Goal: Information Seeking & Learning: Learn about a topic

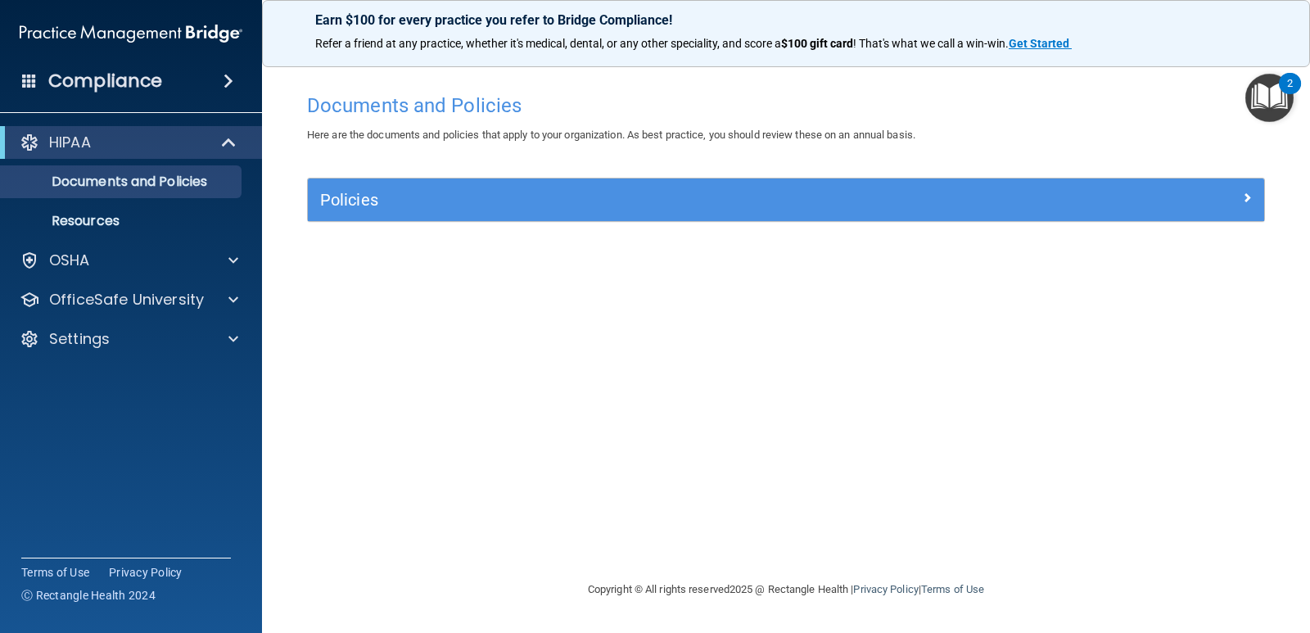
click at [1287, 88] on div "2" at bounding box center [1290, 94] width 6 height 21
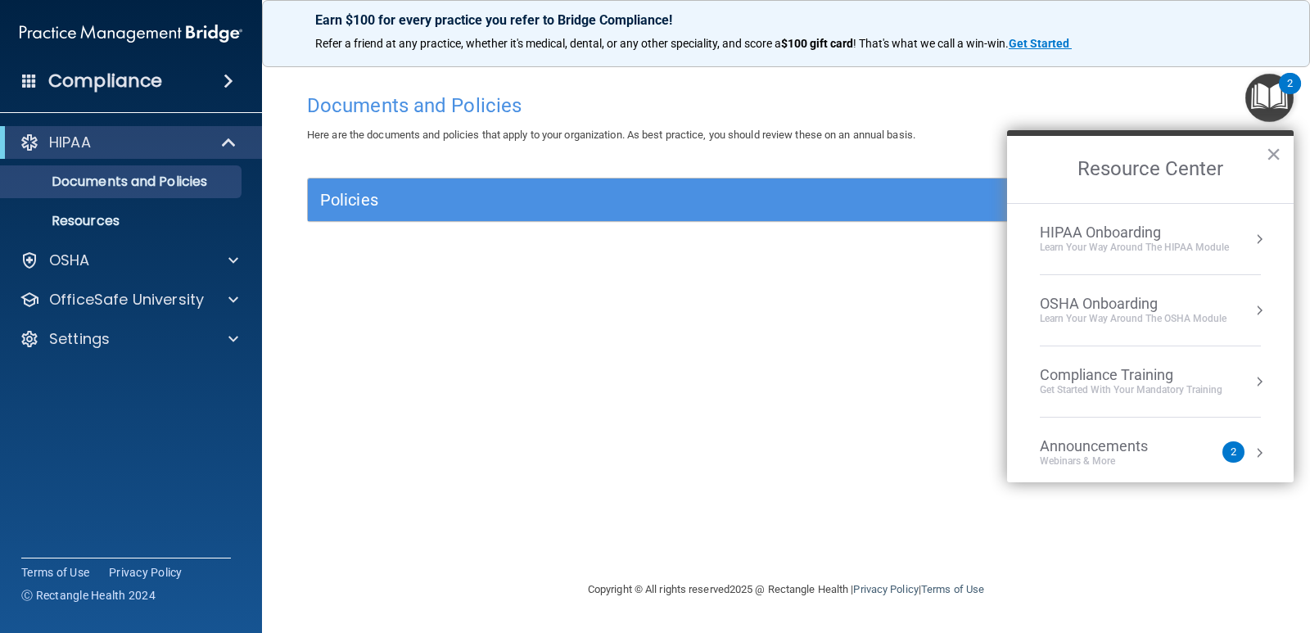
click at [1182, 264] on li "HIPAA Onboarding Learn Your Way around the HIPAA module" at bounding box center [1150, 239] width 221 height 71
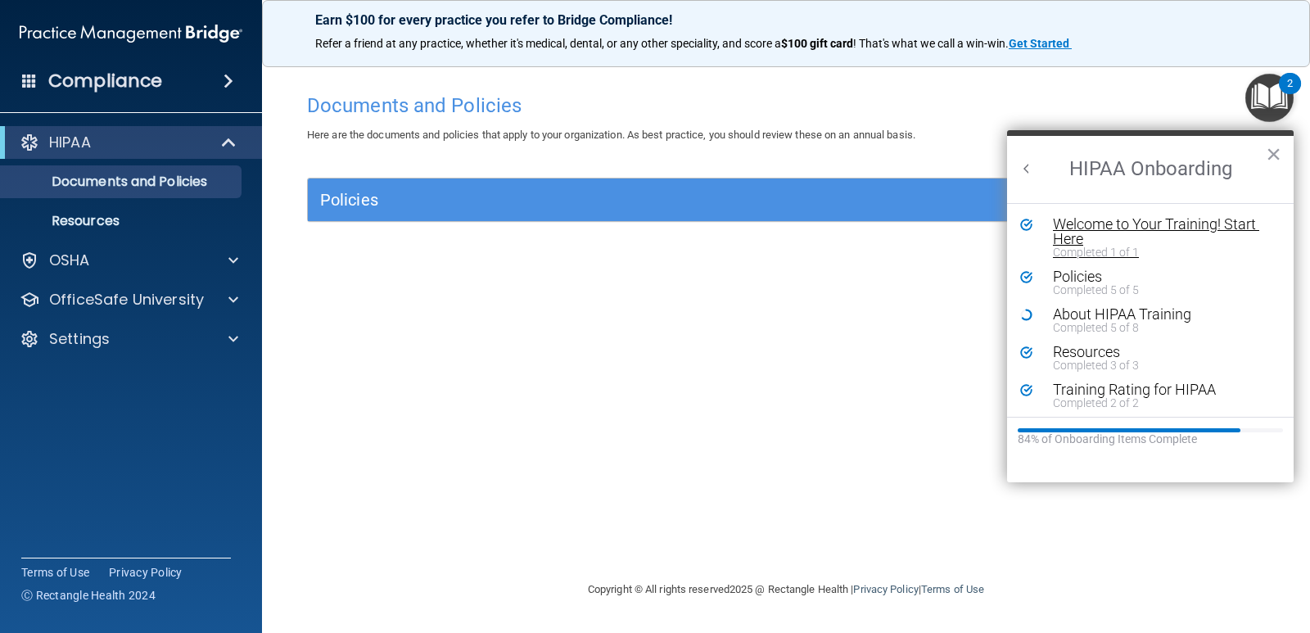
click at [1124, 239] on div "Welcome to Your Training! Start Here" at bounding box center [1156, 231] width 207 height 29
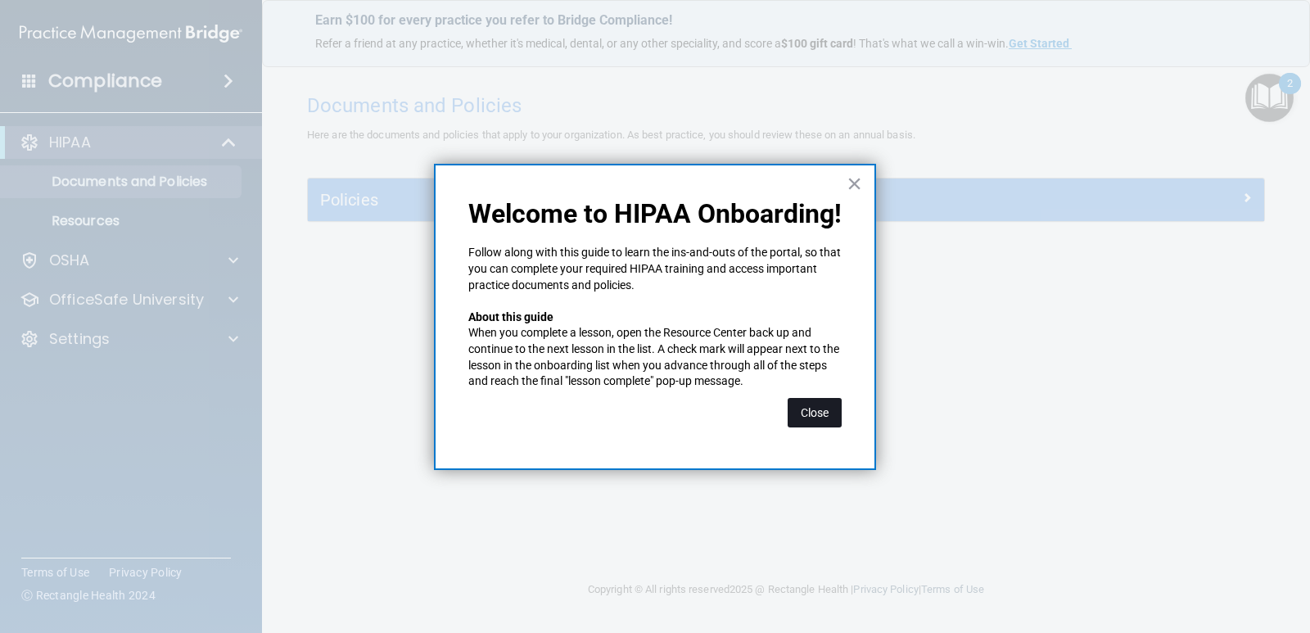
click at [826, 410] on button "Close" at bounding box center [815, 412] width 54 height 29
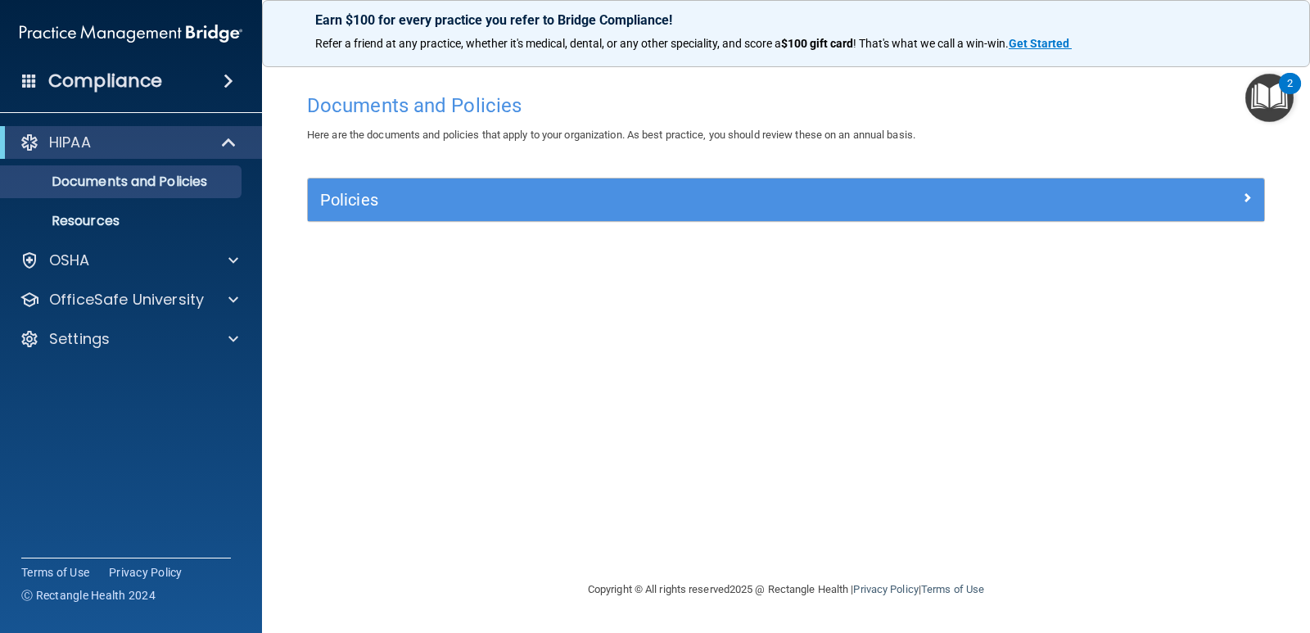
click at [1272, 90] on img "Open Resource Center, 2 new notifications" at bounding box center [1269, 98] width 48 height 48
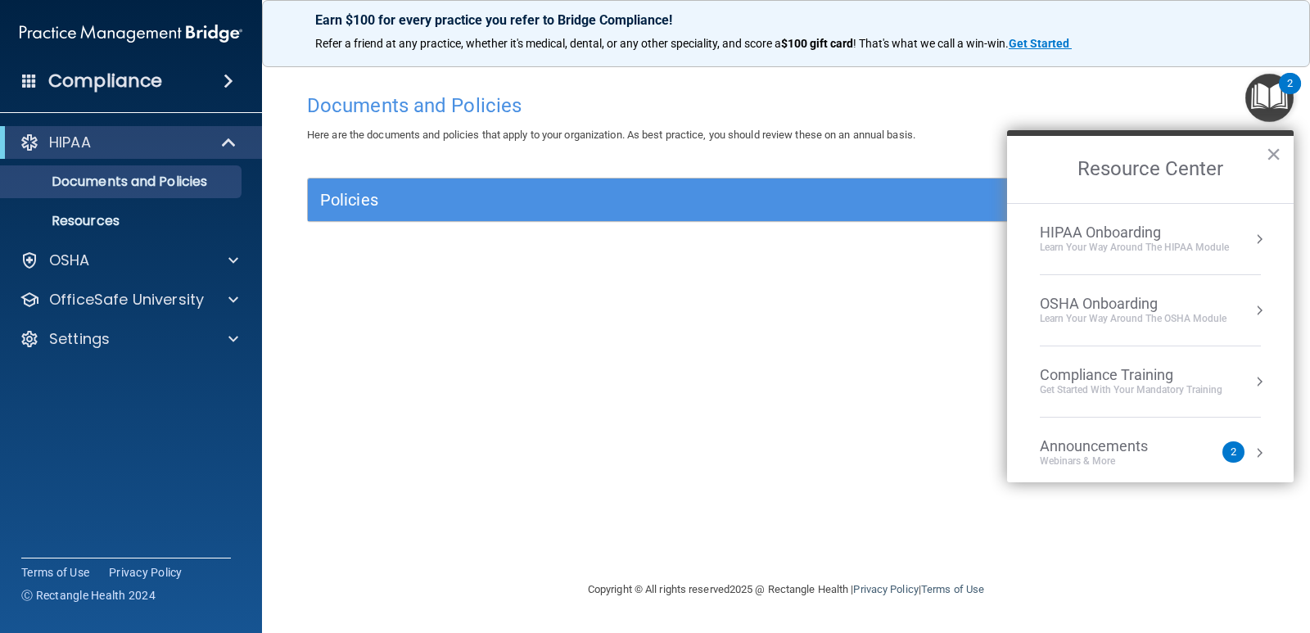
click at [1252, 237] on button "Resource Center" at bounding box center [1259, 239] width 16 height 16
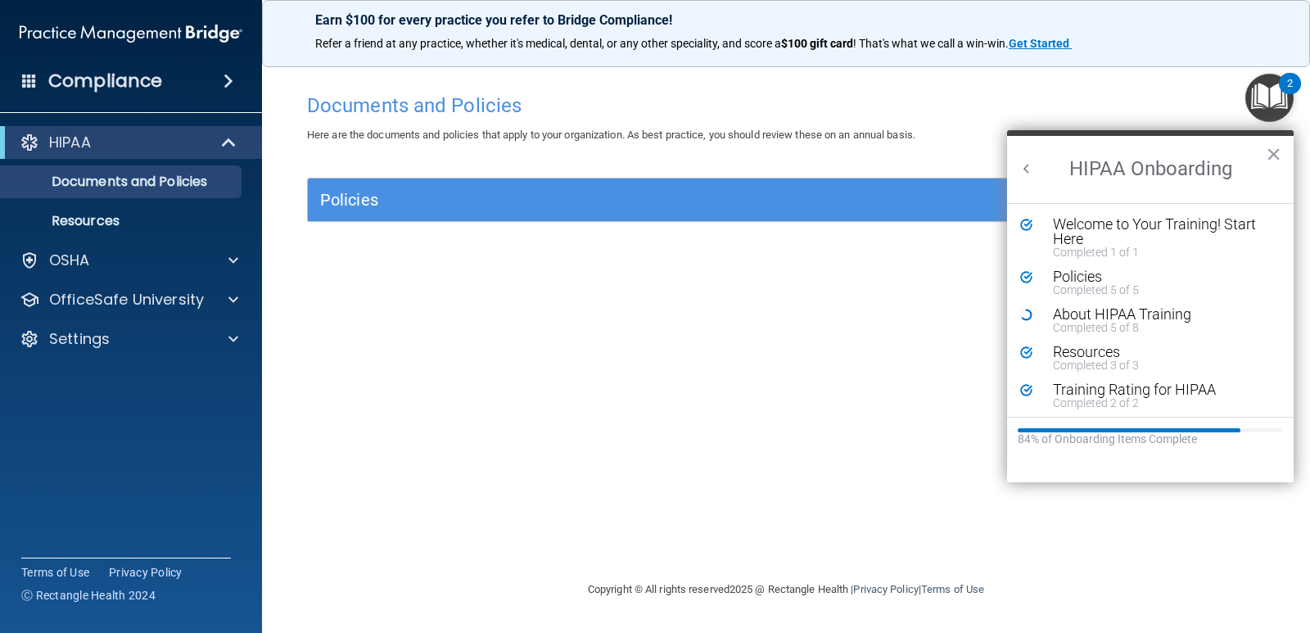
click at [1033, 170] on button "Back to Resource Center Home" at bounding box center [1027, 168] width 16 height 16
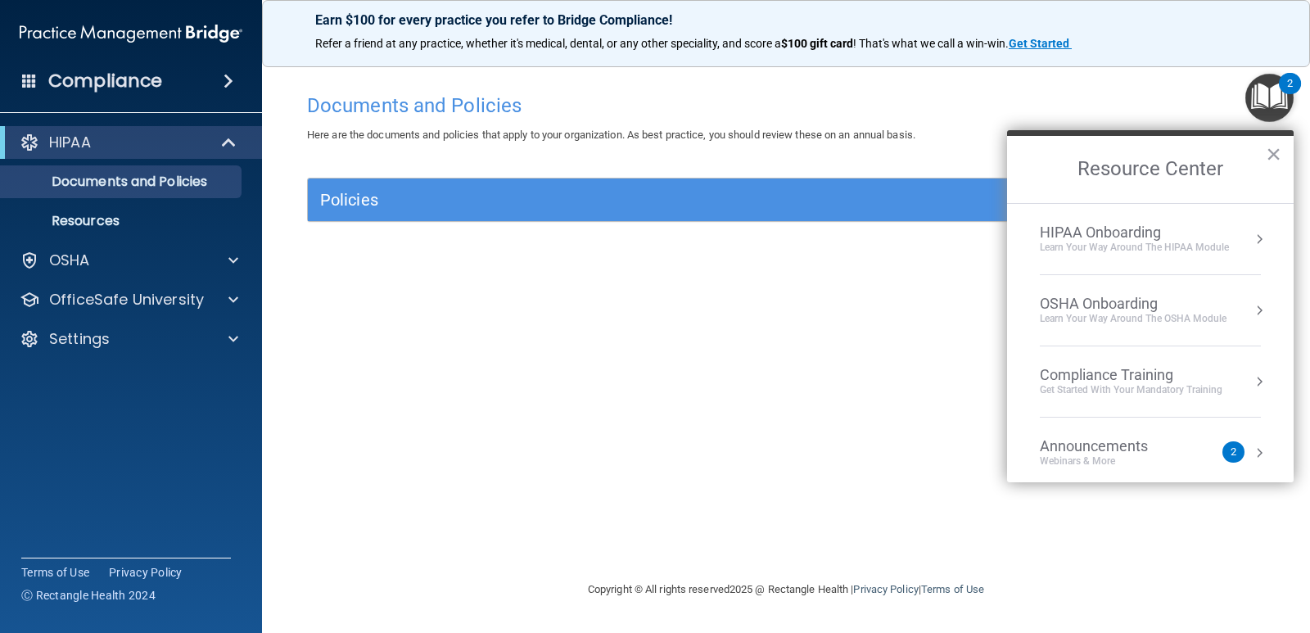
click at [1173, 368] on div "Compliance Training" at bounding box center [1131, 375] width 183 height 18
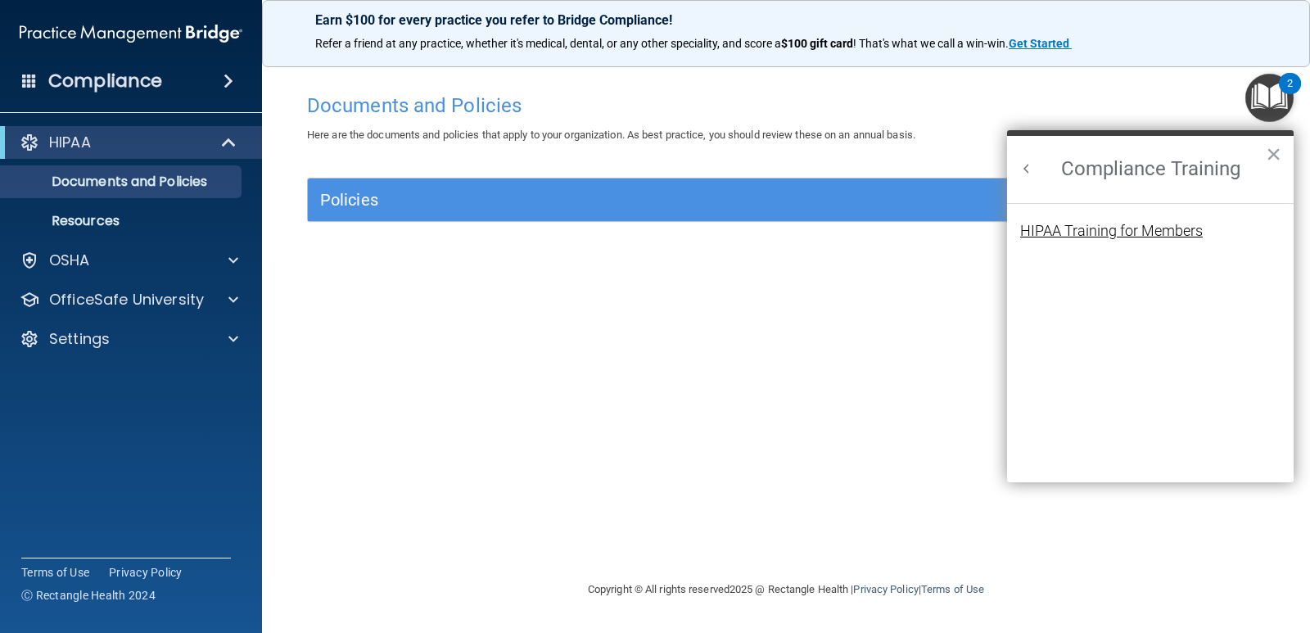
click at [1110, 233] on div "HIPAA Training for Members" at bounding box center [1111, 231] width 183 height 15
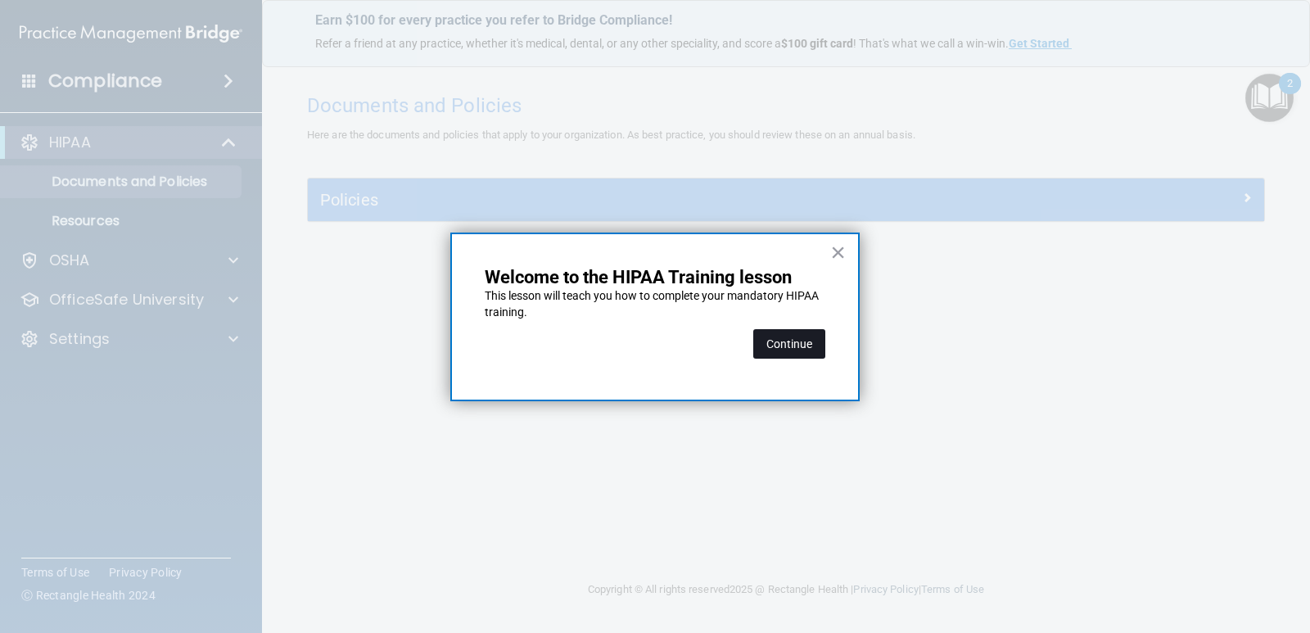
click at [812, 342] on button "Continue" at bounding box center [789, 343] width 72 height 29
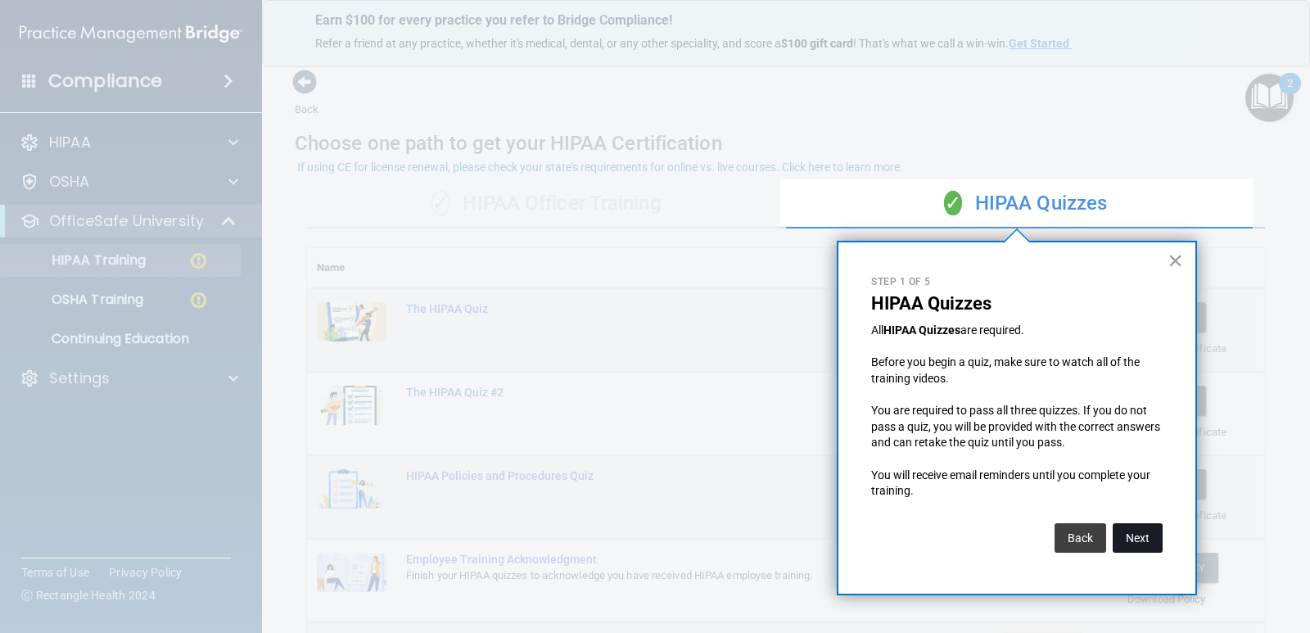
click at [1134, 544] on button "Next" at bounding box center [1138, 537] width 50 height 29
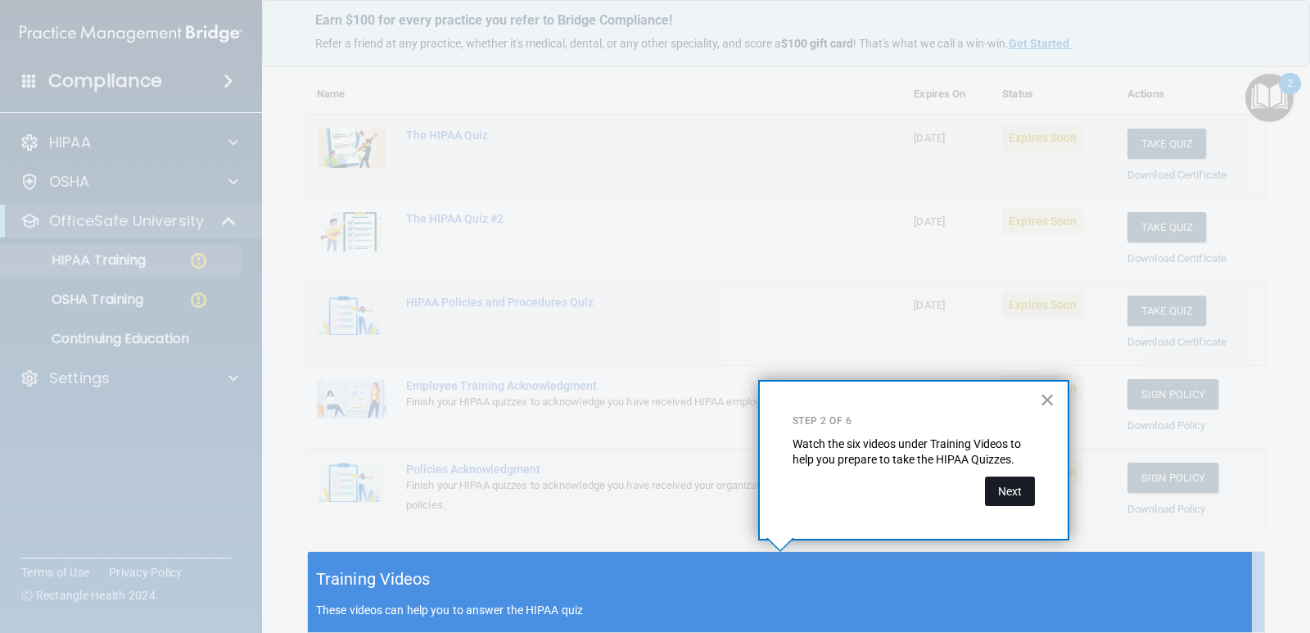
click at [1006, 496] on button "Next" at bounding box center [1010, 491] width 50 height 29
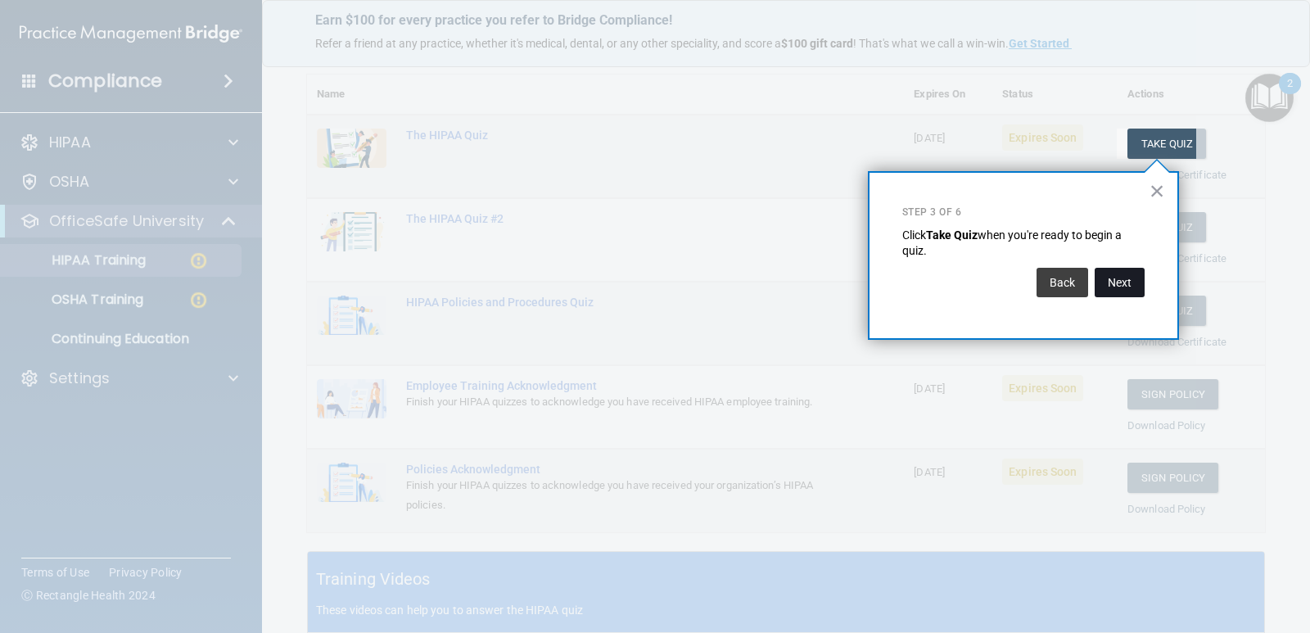
click at [1112, 291] on button "Next" at bounding box center [1120, 282] width 50 height 29
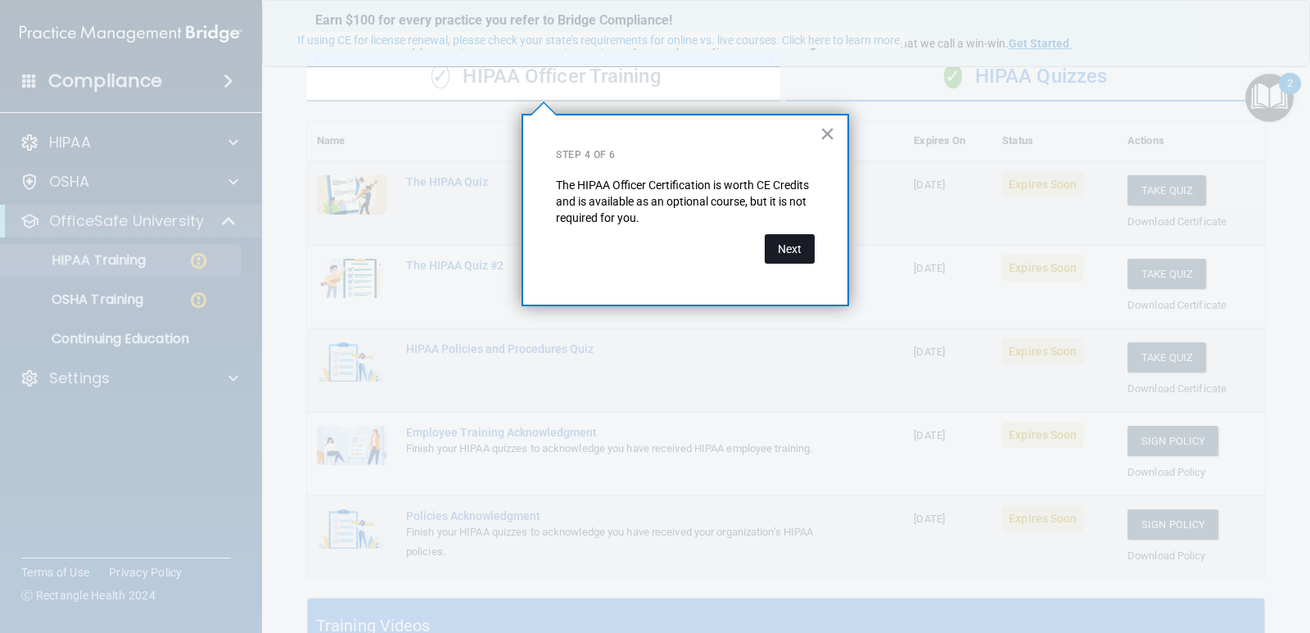
click at [783, 247] on button "Next" at bounding box center [790, 248] width 50 height 29
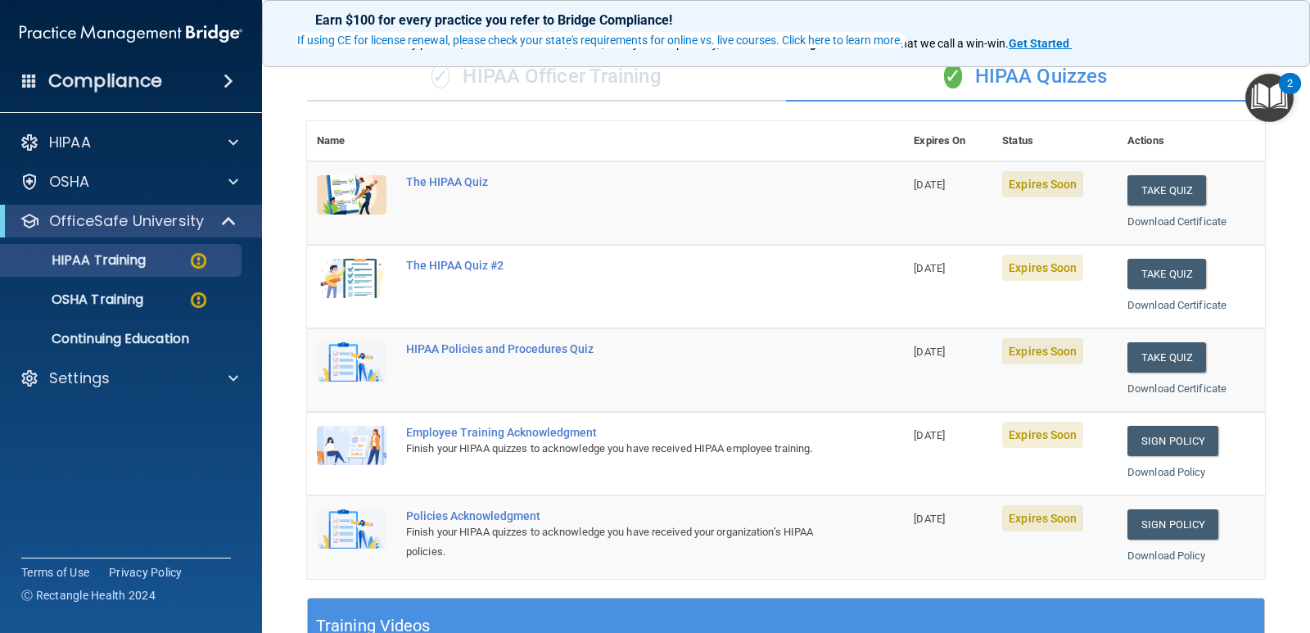
click at [165, 279] on ul "HIPAA Training OSHA Training Continuing Education" at bounding box center [132, 296] width 296 height 118
click at [165, 287] on link "OSHA Training" at bounding box center [113, 299] width 258 height 33
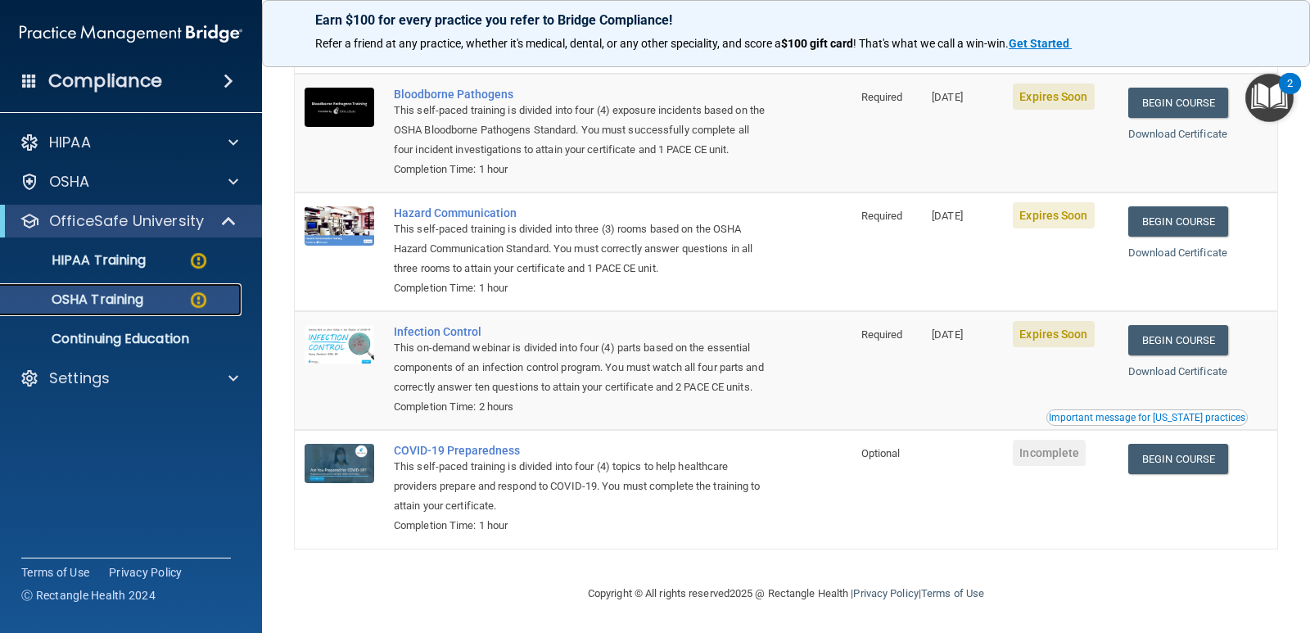
scroll to position [82, 0]
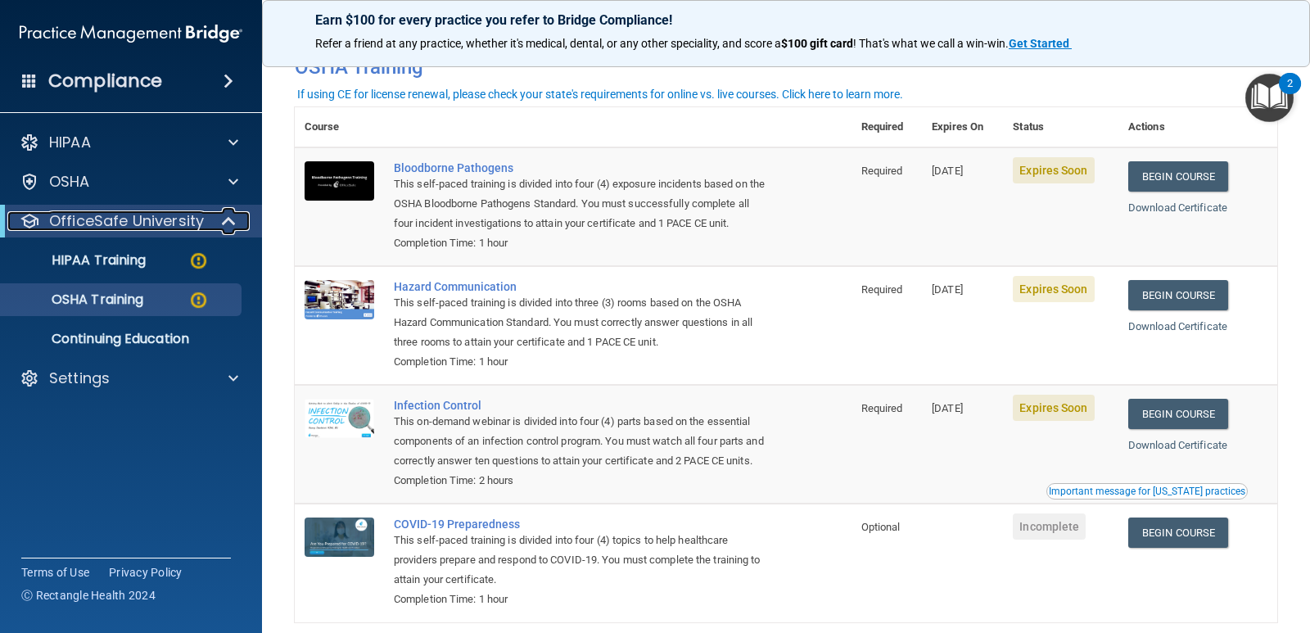
click at [148, 225] on p "OfficeSafe University" at bounding box center [126, 221] width 155 height 20
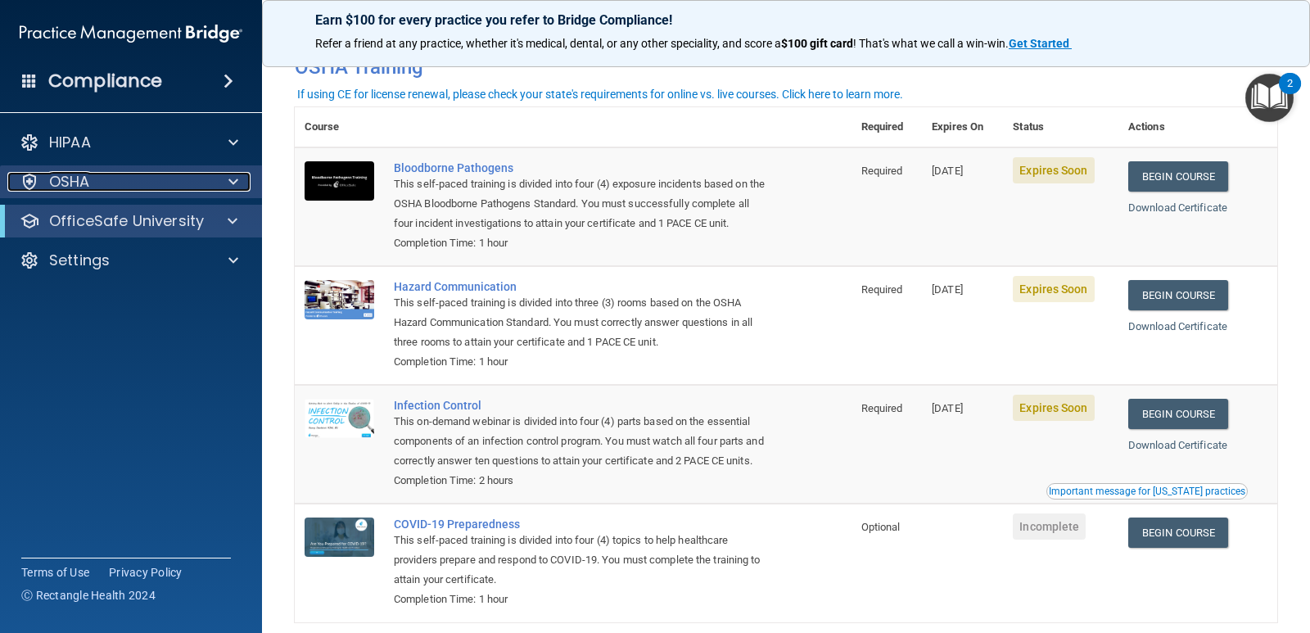
click at [148, 179] on div "OSHA" at bounding box center [108, 182] width 203 height 20
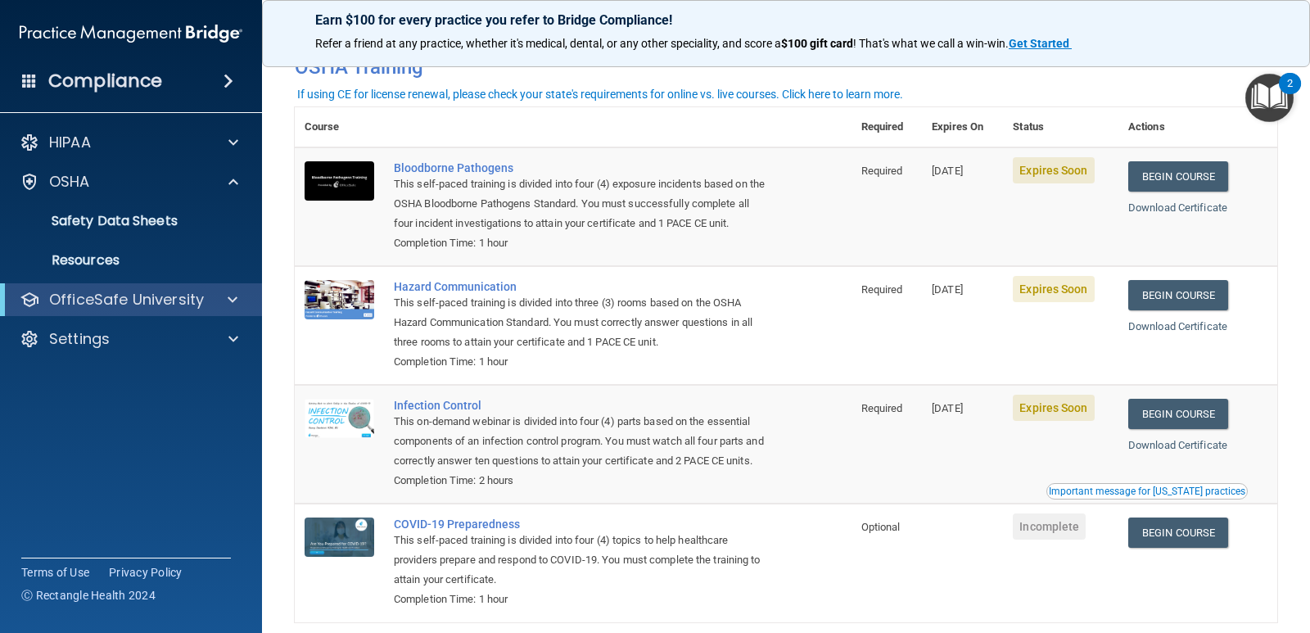
click at [1282, 79] on div "2" at bounding box center [1290, 83] width 22 height 21
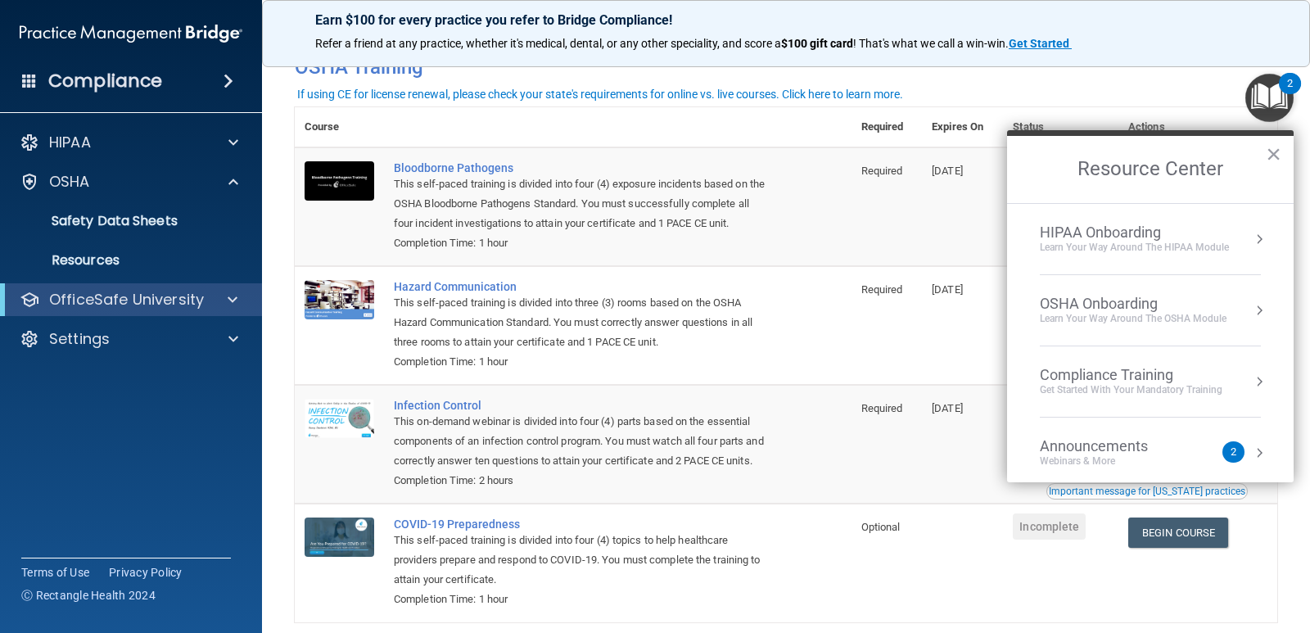
click at [1213, 368] on div "Compliance Training" at bounding box center [1131, 375] width 183 height 18
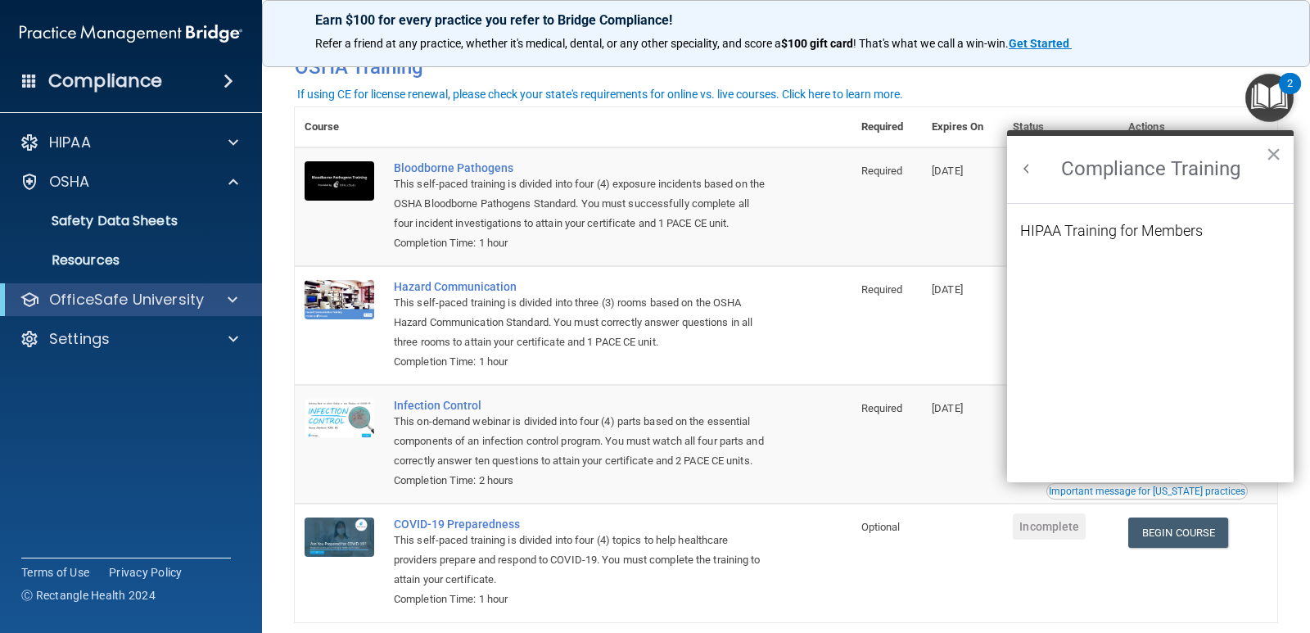
scroll to position [0, 0]
click at [1100, 224] on div "HIPAA Training for Members" at bounding box center [1111, 231] width 183 height 15
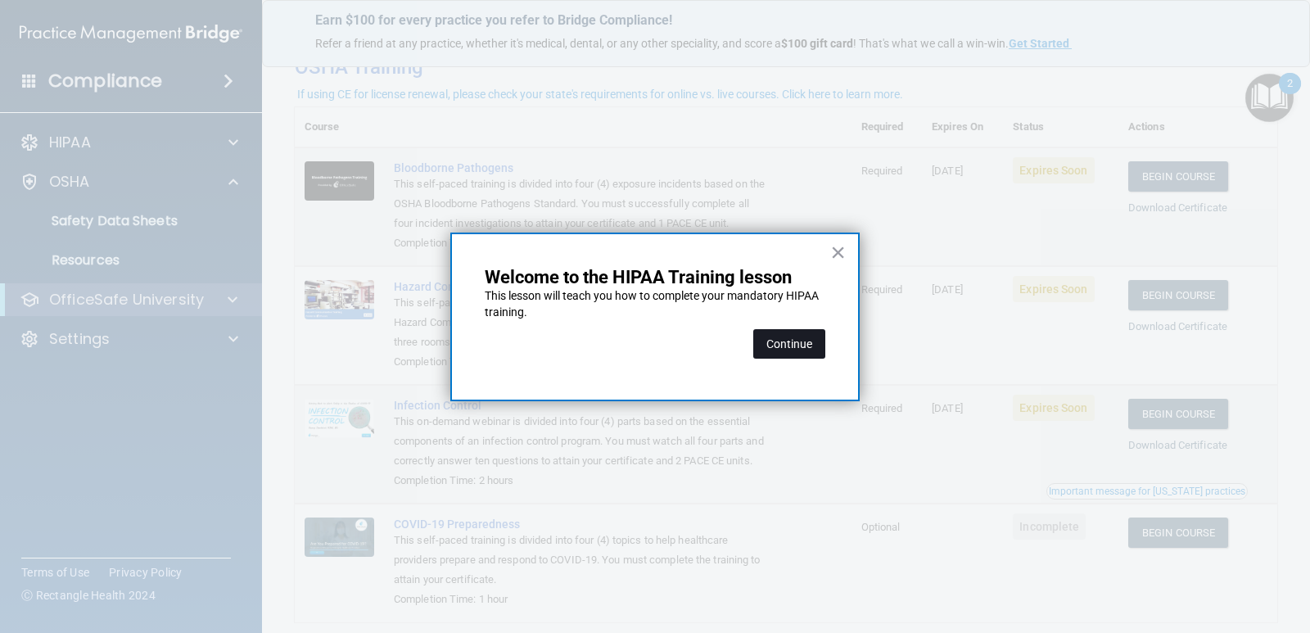
click at [811, 344] on button "Continue" at bounding box center [789, 343] width 72 height 29
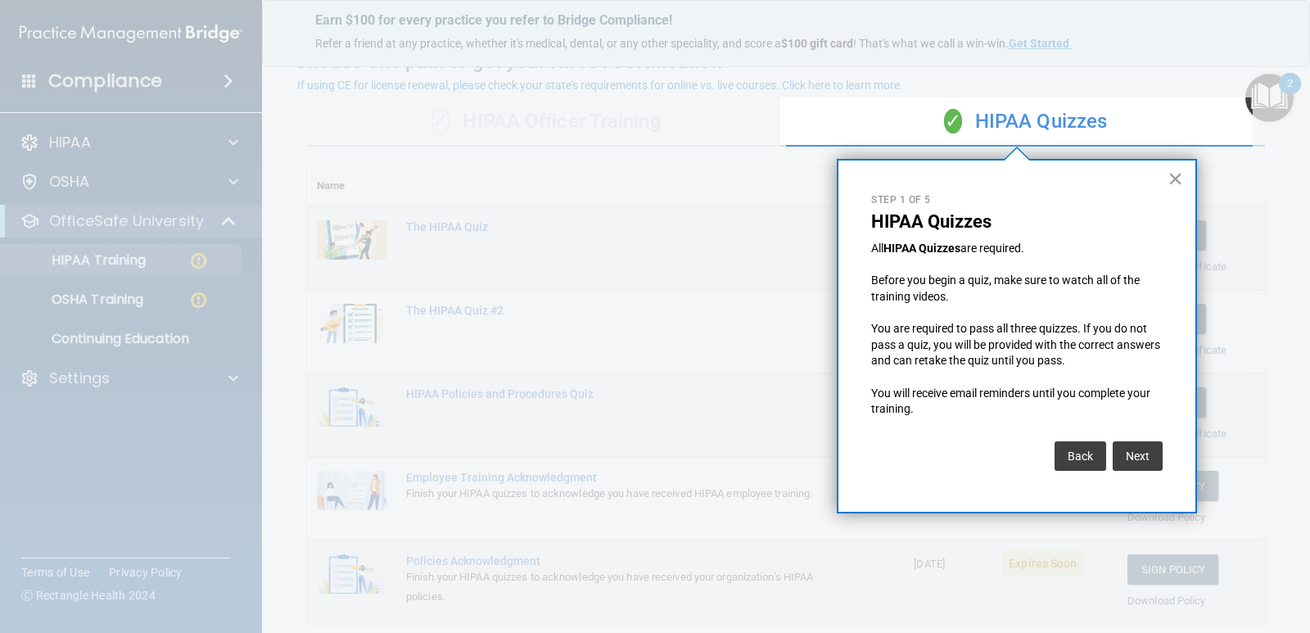
click at [1171, 180] on button "×" at bounding box center [1176, 178] width 16 height 26
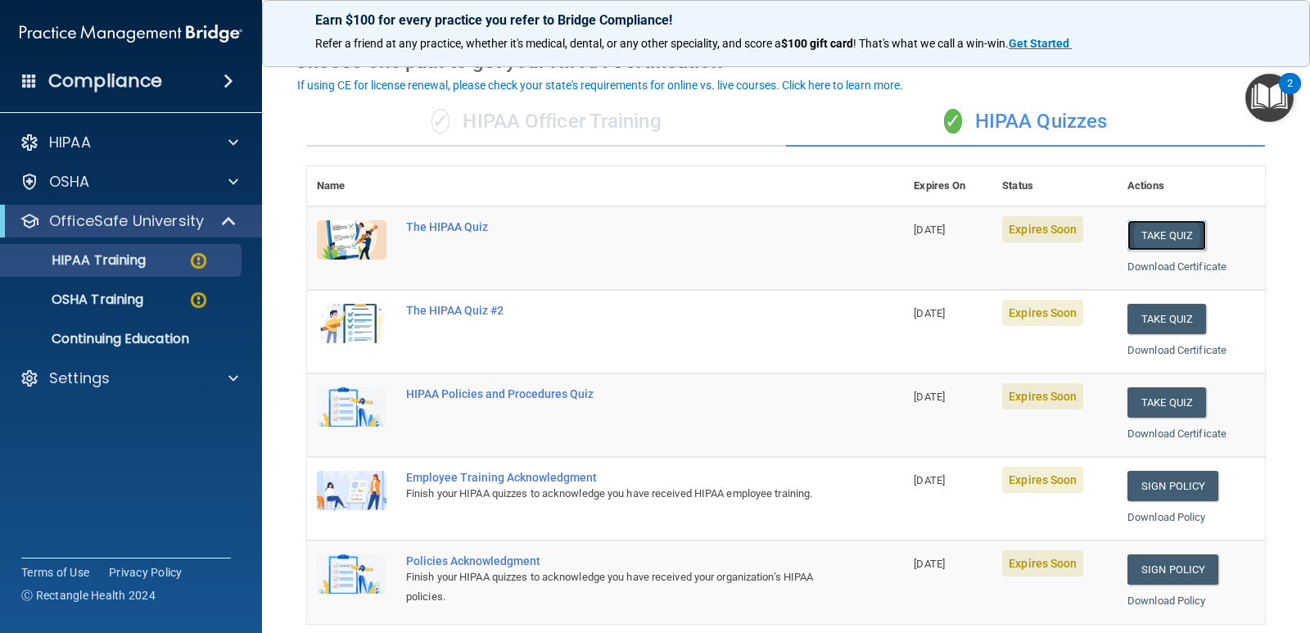
click at [1146, 238] on button "Take Quiz" at bounding box center [1167, 235] width 79 height 30
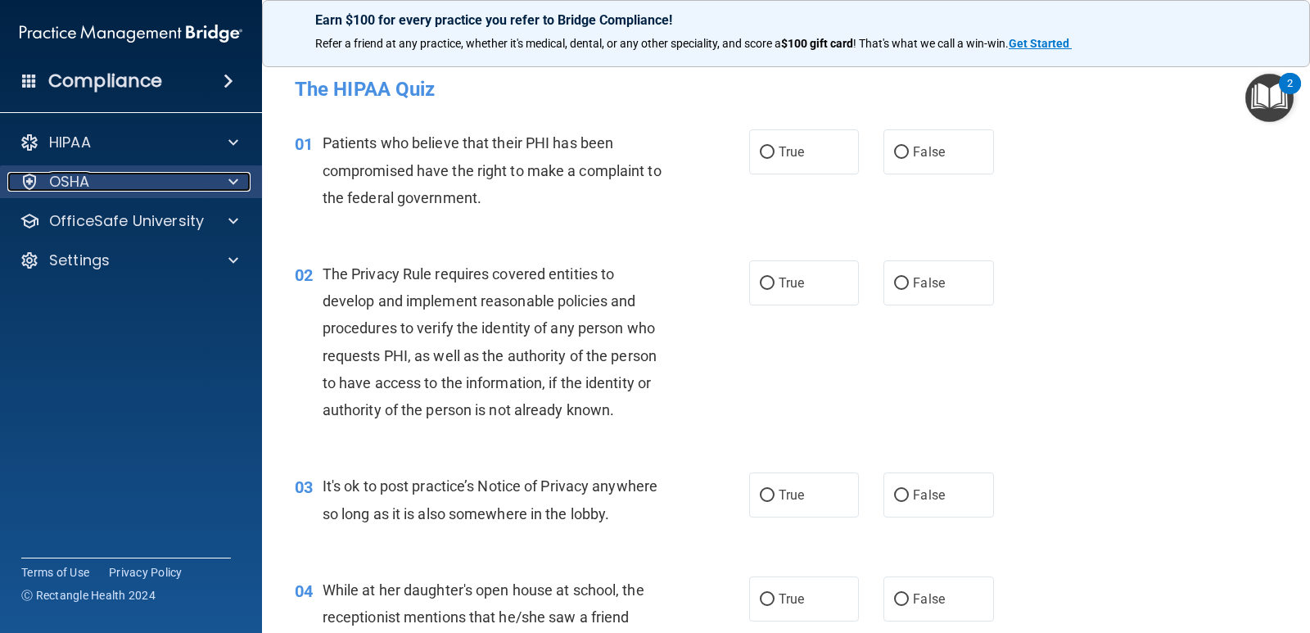
click at [61, 174] on p "OSHA" at bounding box center [69, 182] width 41 height 20
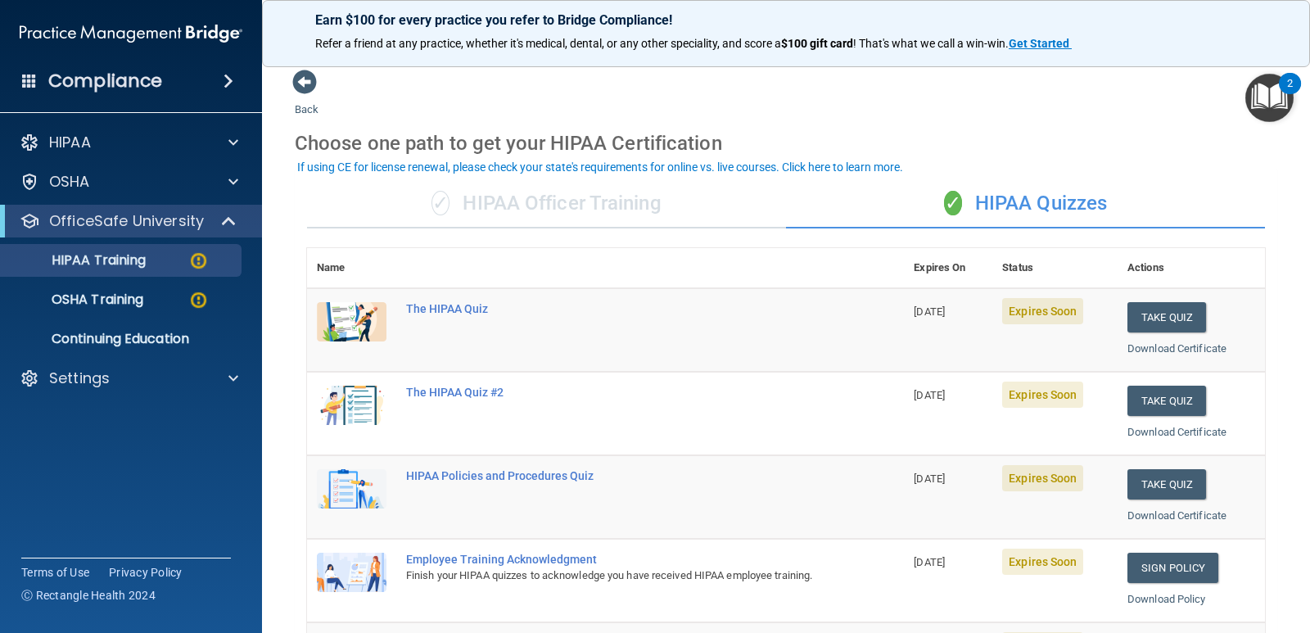
click at [350, 323] on img at bounding box center [352, 321] width 70 height 39
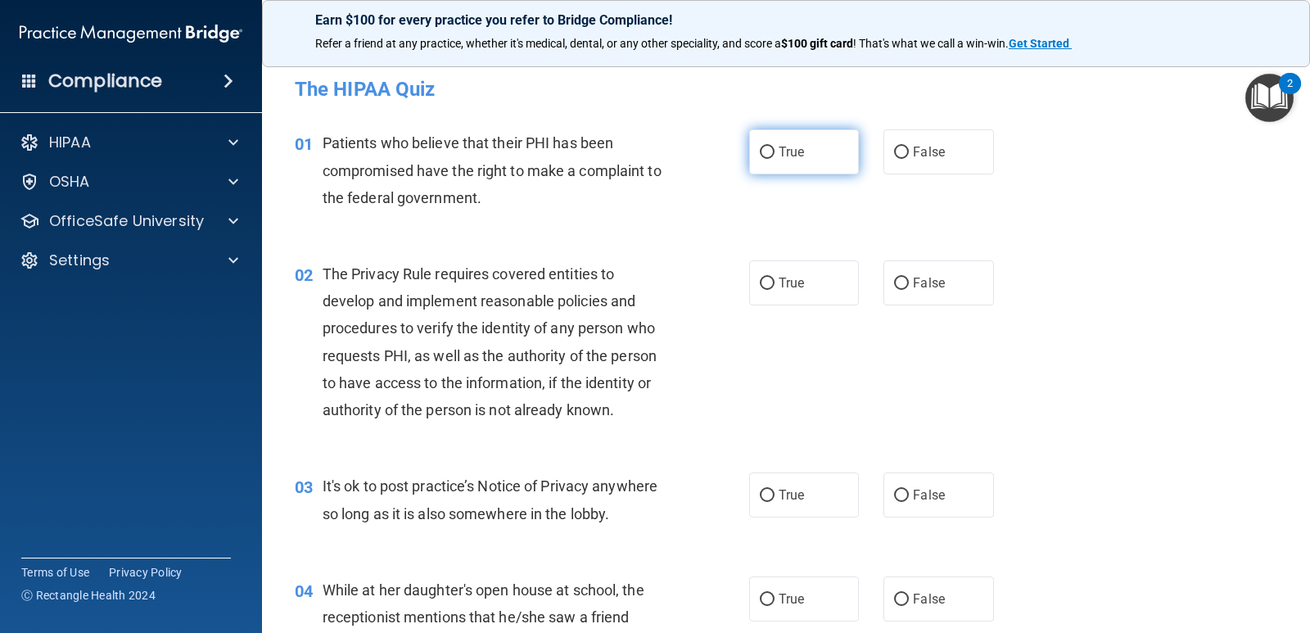
click at [814, 159] on label "True" at bounding box center [804, 151] width 110 height 45
click at [775, 159] on input "True" at bounding box center [767, 153] width 15 height 12
radio input "true"
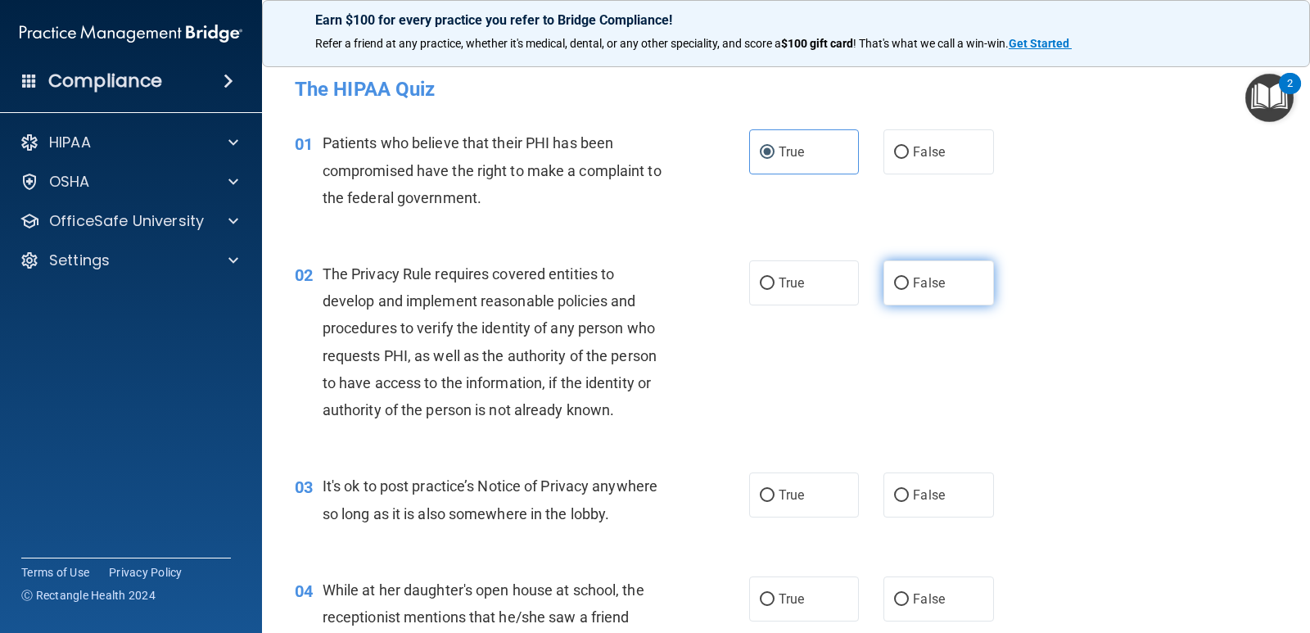
click at [938, 278] on label "False" at bounding box center [939, 282] width 110 height 45
click at [909, 278] on input "False" at bounding box center [901, 284] width 15 height 12
radio input "true"
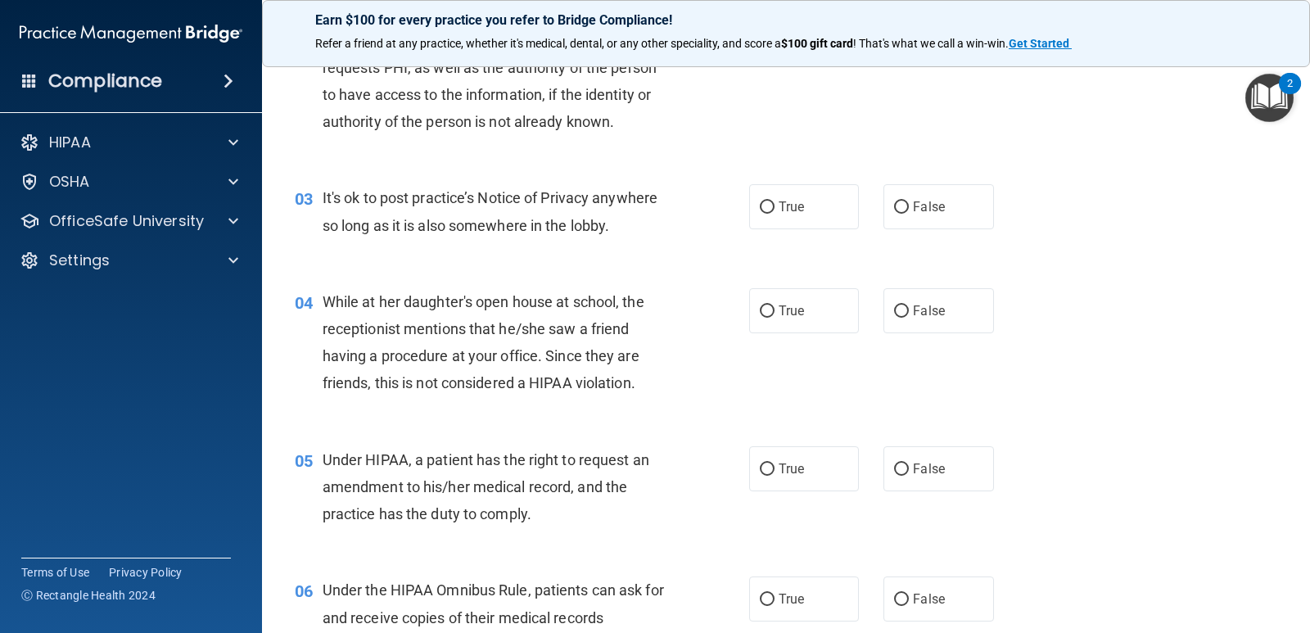
scroll to position [328, 0]
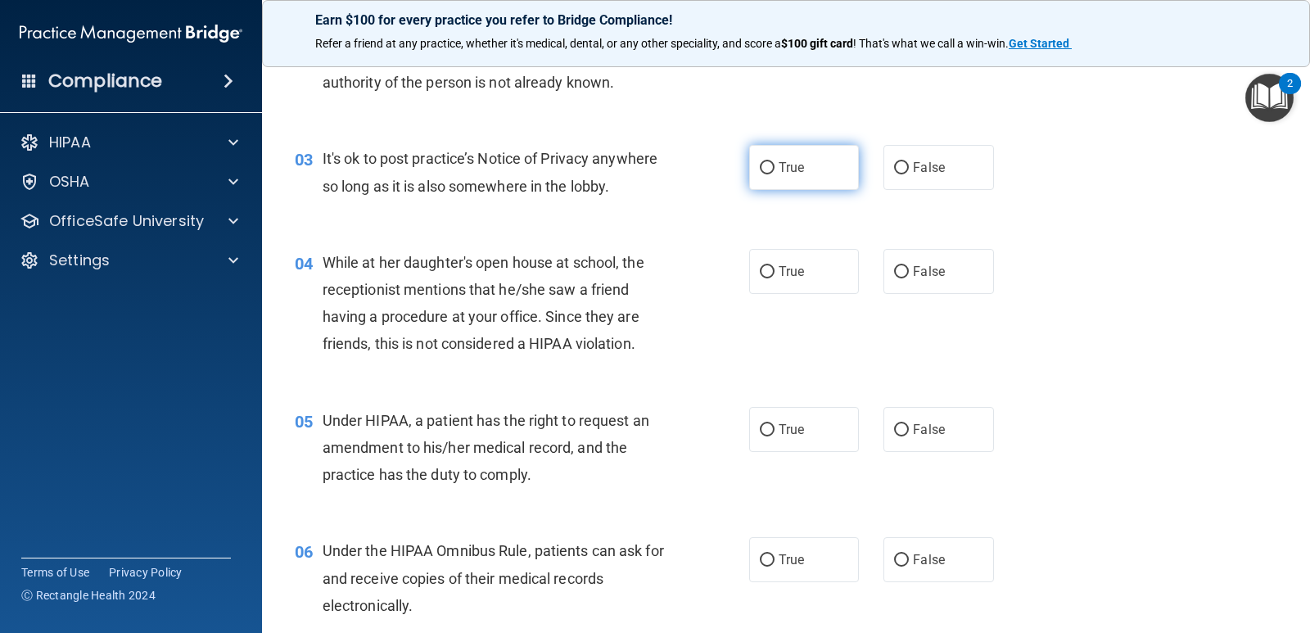
click at [803, 187] on label "True" at bounding box center [804, 167] width 110 height 45
click at [775, 174] on input "True" at bounding box center [767, 168] width 15 height 12
radio input "true"
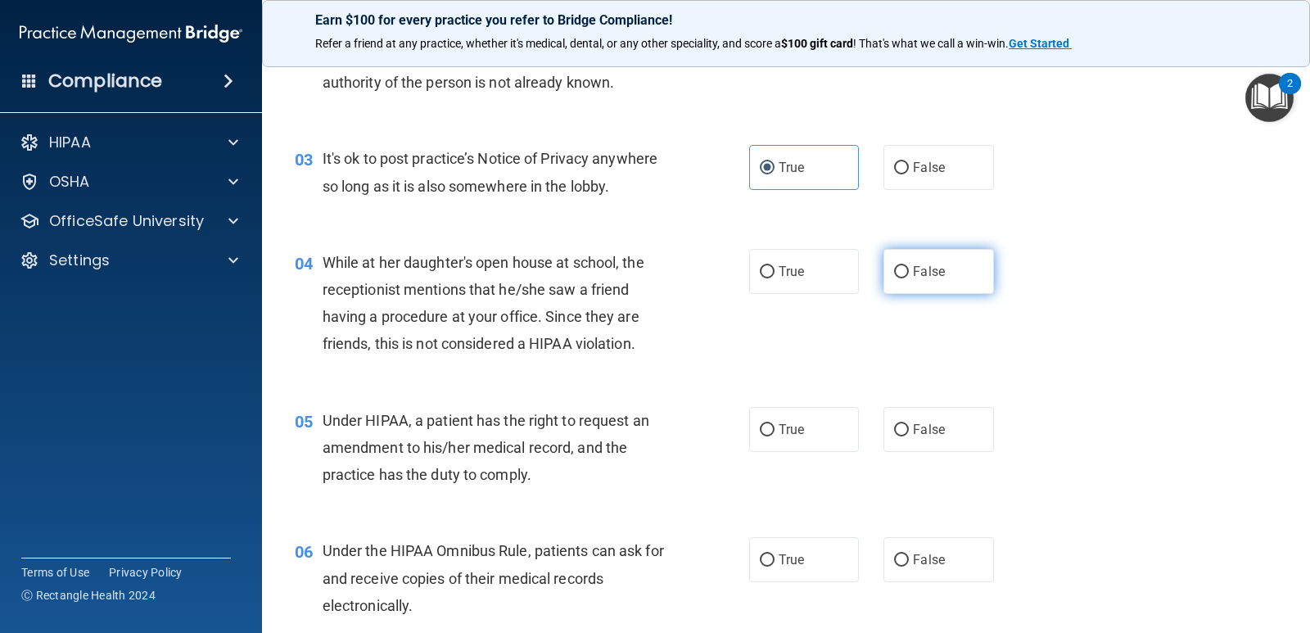
click at [902, 272] on label "False" at bounding box center [939, 271] width 110 height 45
click at [902, 272] on input "False" at bounding box center [901, 272] width 15 height 12
radio input "true"
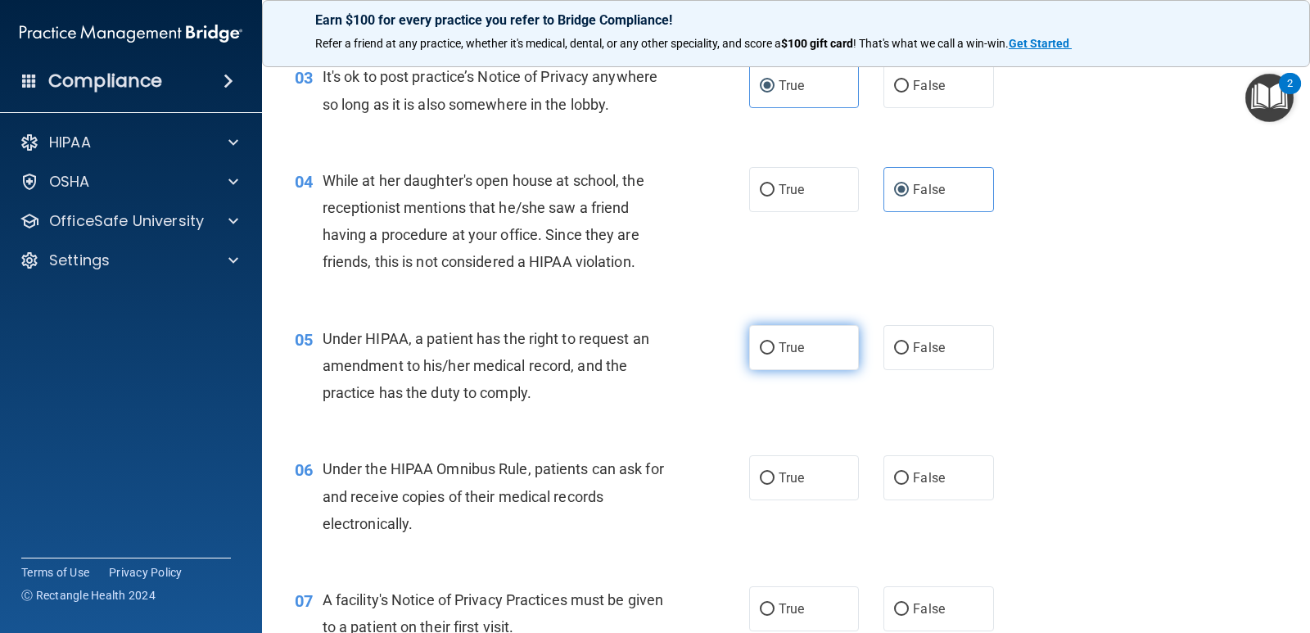
click at [800, 331] on label "True" at bounding box center [804, 347] width 110 height 45
click at [775, 342] on input "True" at bounding box center [767, 348] width 15 height 12
radio input "true"
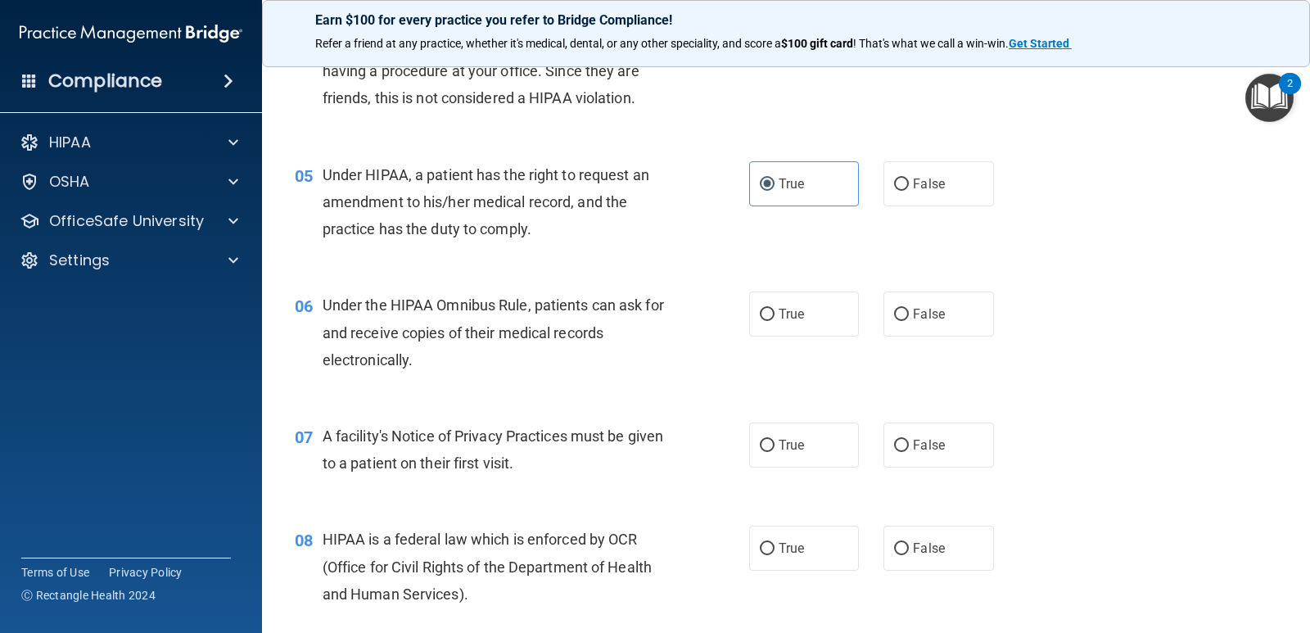
scroll to position [655, 0]
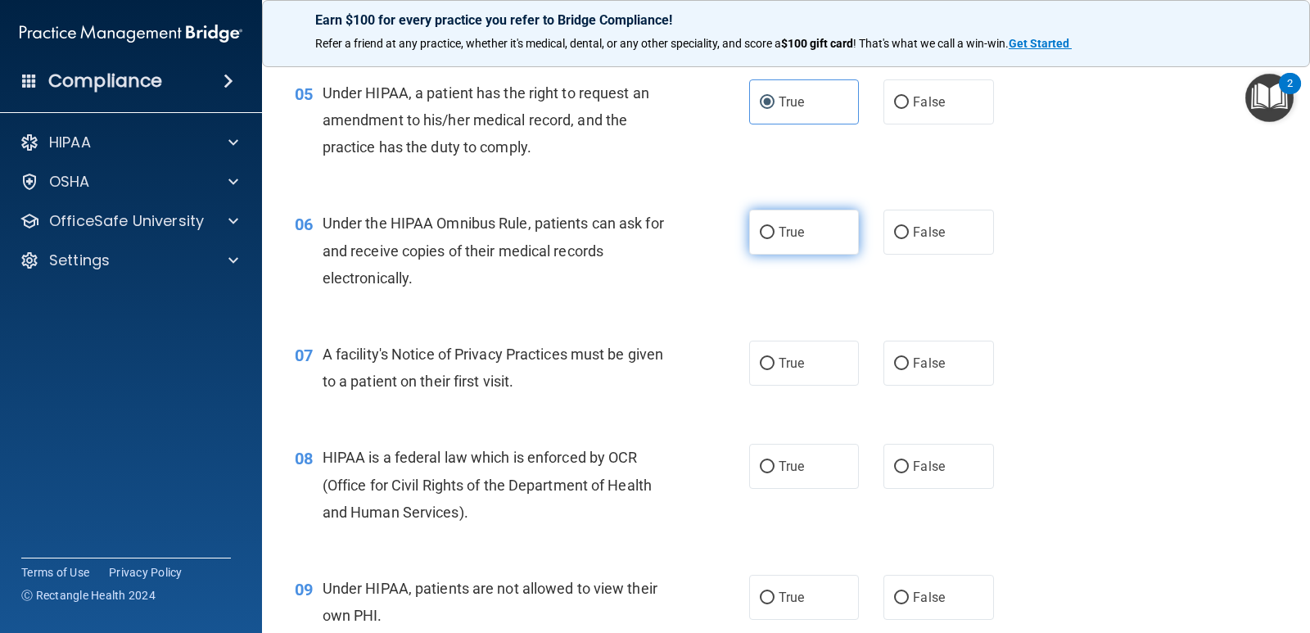
click at [780, 219] on label "True" at bounding box center [804, 232] width 110 height 45
click at [775, 227] on input "True" at bounding box center [767, 233] width 15 height 12
radio input "true"
click at [795, 368] on span "True" at bounding box center [791, 363] width 25 height 16
click at [775, 368] on input "True" at bounding box center [767, 364] width 15 height 12
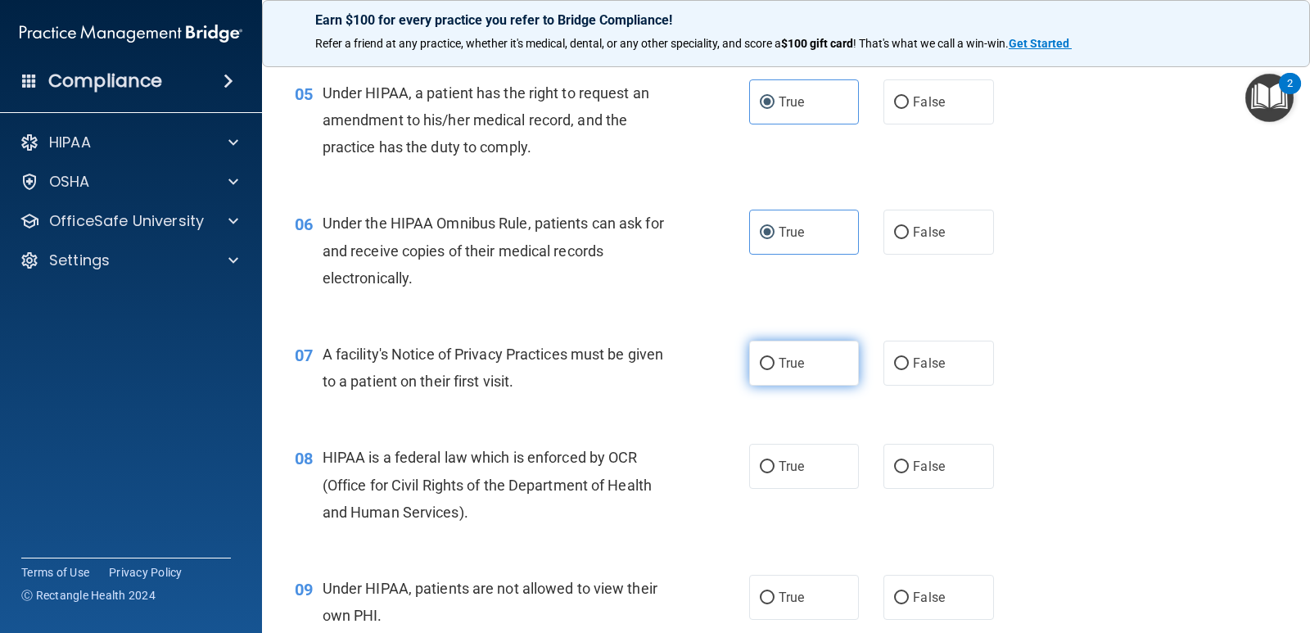
radio input "true"
click at [782, 450] on label "True" at bounding box center [804, 466] width 110 height 45
click at [775, 461] on input "True" at bounding box center [767, 467] width 15 height 12
radio input "true"
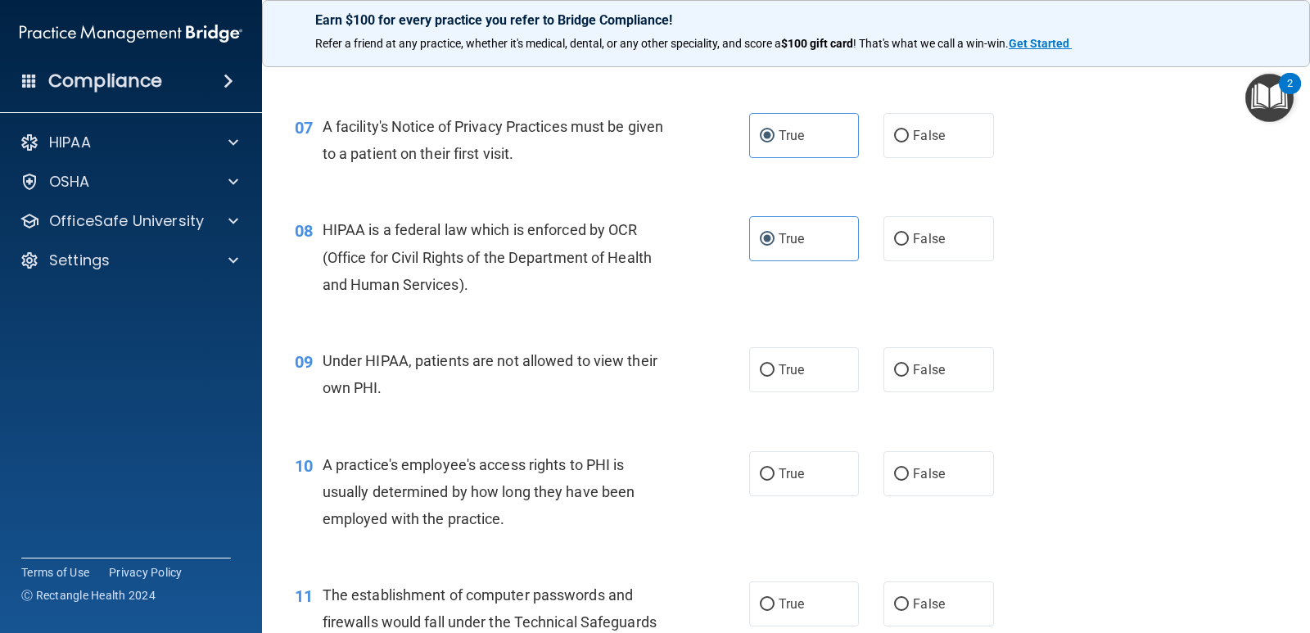
scroll to position [901, 0]
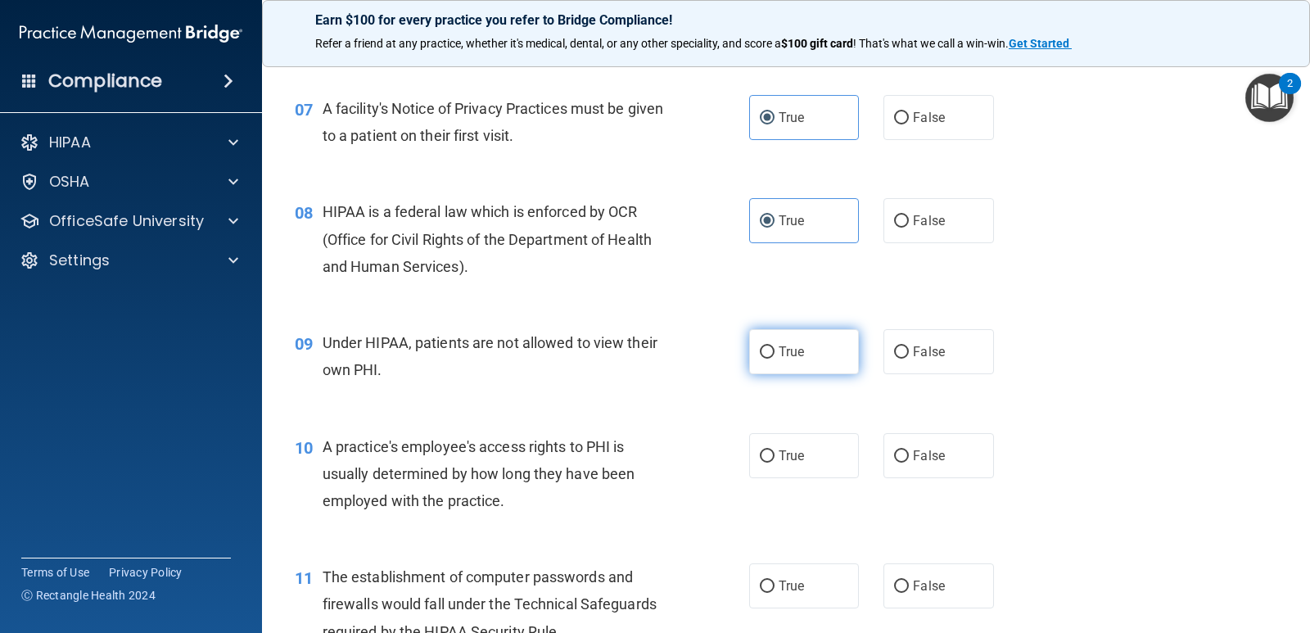
click at [796, 347] on span "True" at bounding box center [791, 352] width 25 height 16
click at [775, 347] on input "True" at bounding box center [767, 352] width 15 height 12
radio input "true"
click at [894, 346] on input "False" at bounding box center [901, 352] width 15 height 12
radio input "true"
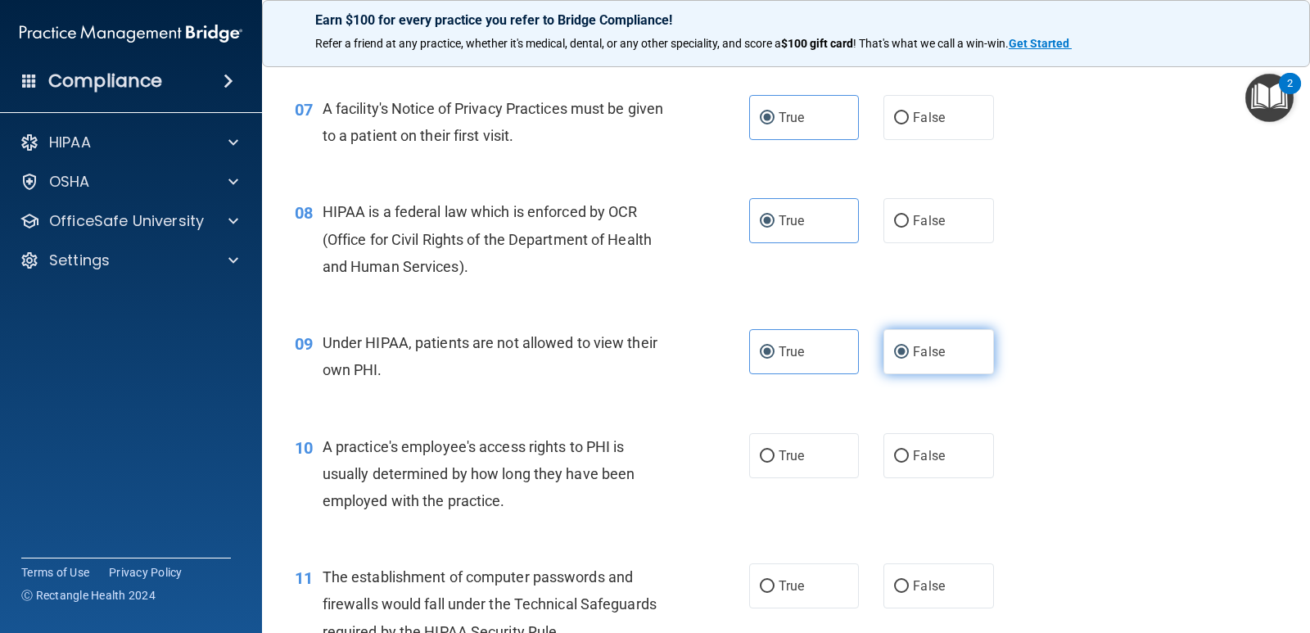
radio input "false"
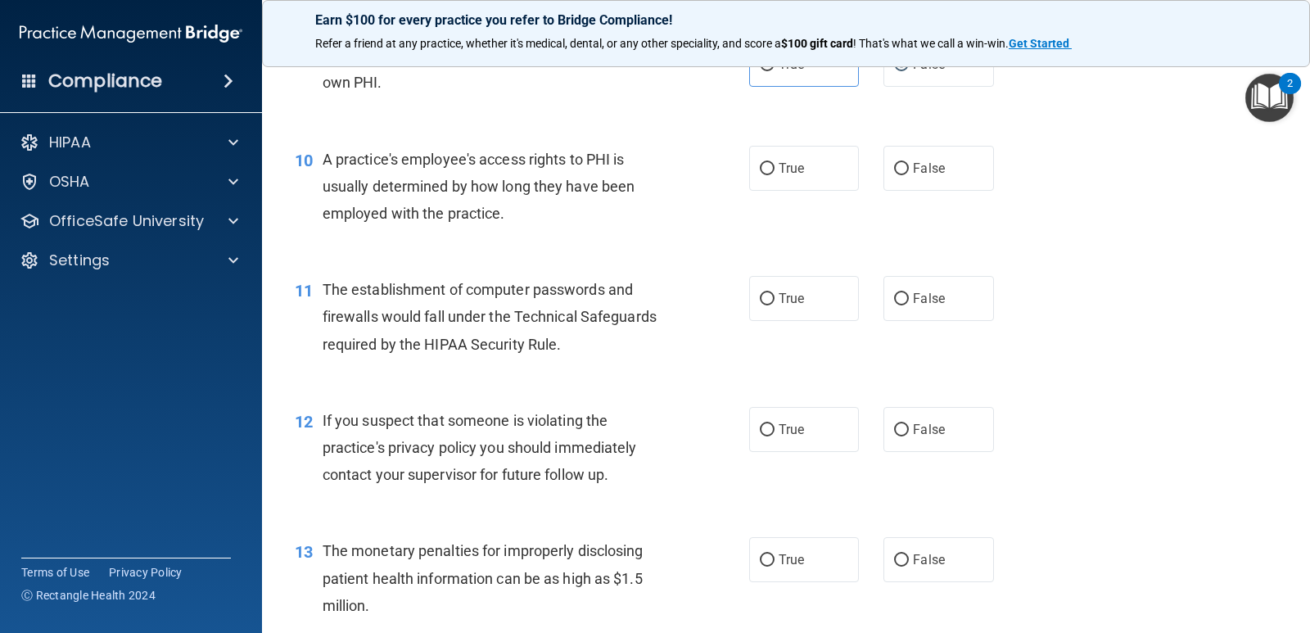
scroll to position [1228, 0]
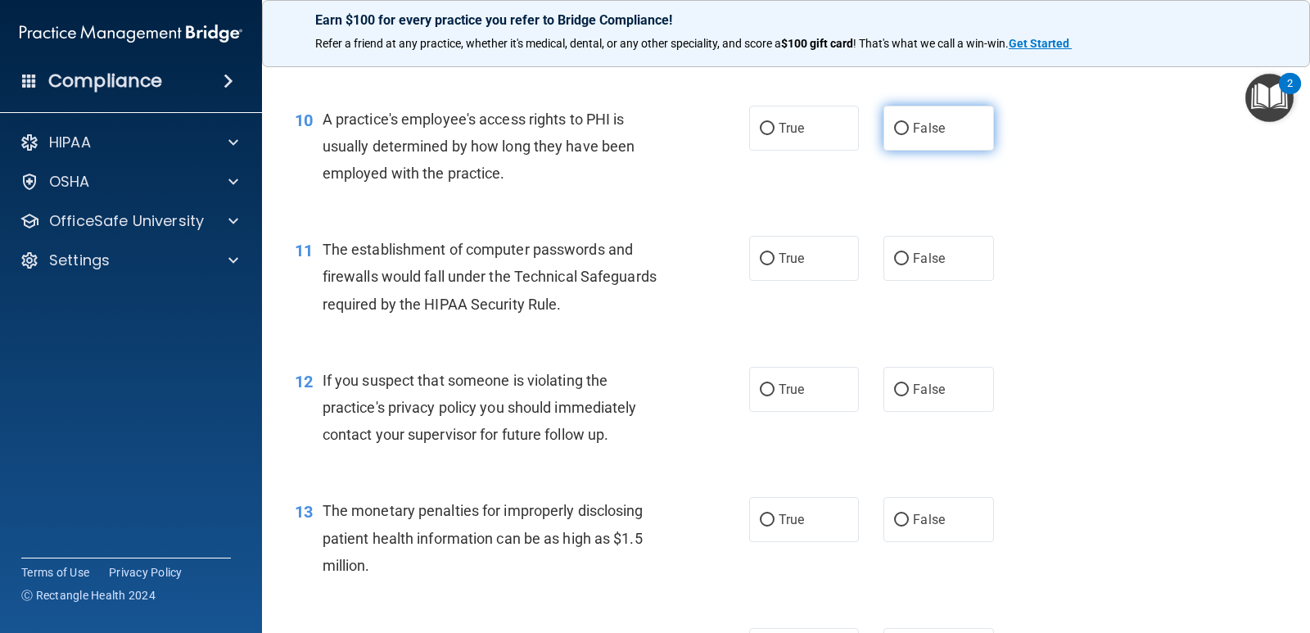
click at [983, 118] on label "False" at bounding box center [939, 128] width 110 height 45
click at [909, 123] on input "False" at bounding box center [901, 129] width 15 height 12
radio input "true"
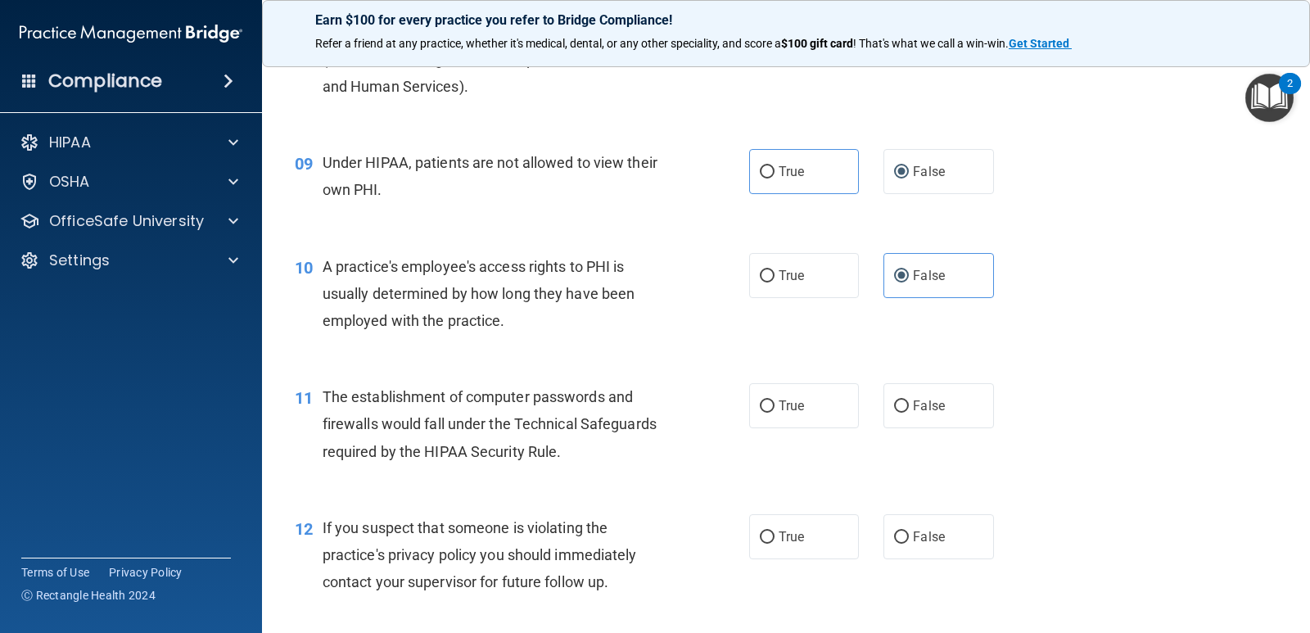
scroll to position [1064, 0]
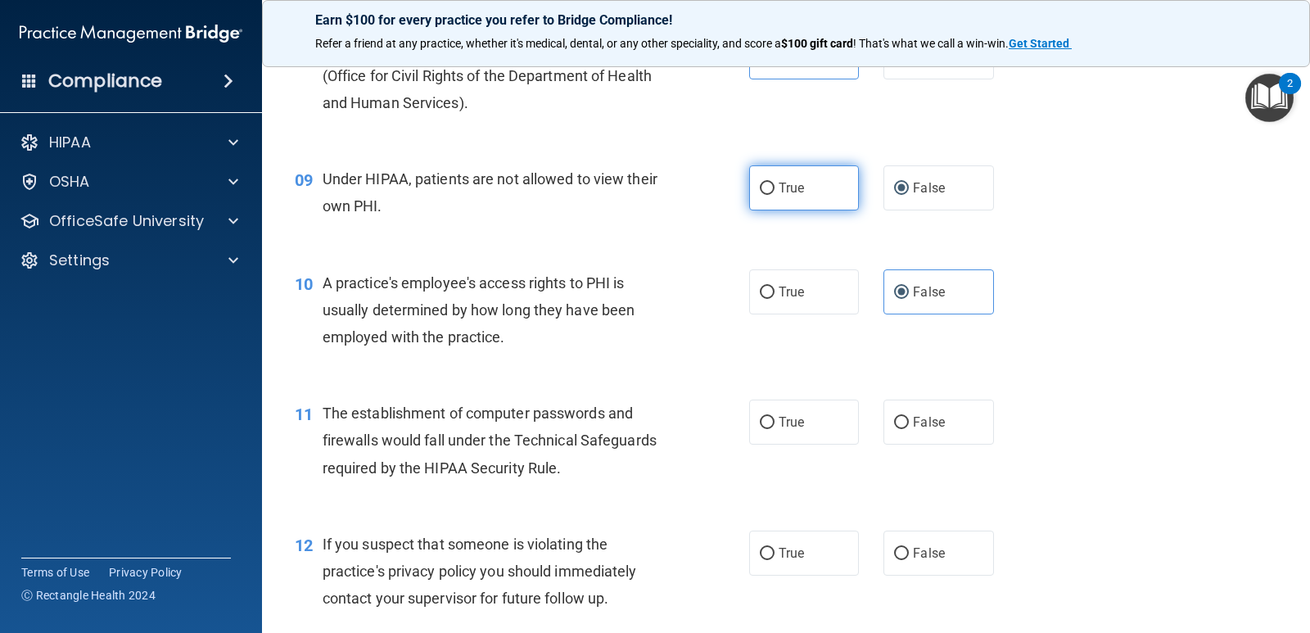
click at [834, 172] on label "True" at bounding box center [804, 187] width 110 height 45
click at [775, 183] on input "True" at bounding box center [767, 189] width 15 height 12
radio input "true"
radio input "false"
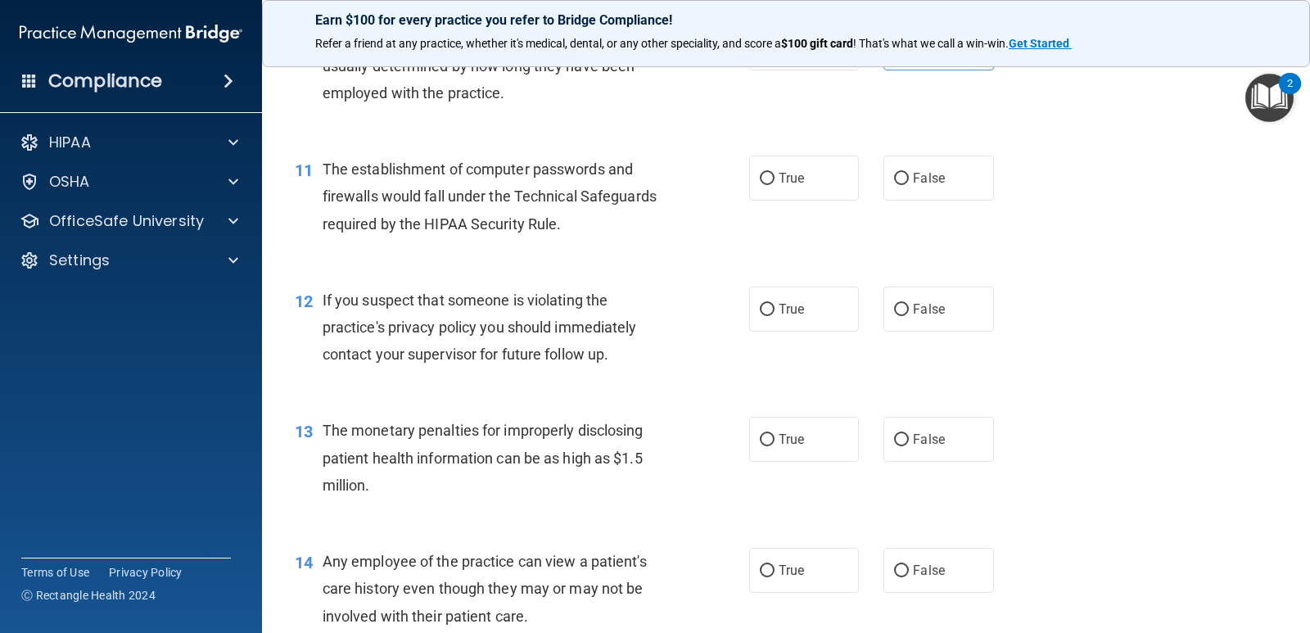
scroll to position [1310, 0]
click at [784, 188] on label "True" at bounding box center [804, 176] width 110 height 45
click at [775, 183] on input "True" at bounding box center [767, 177] width 15 height 12
radio input "true"
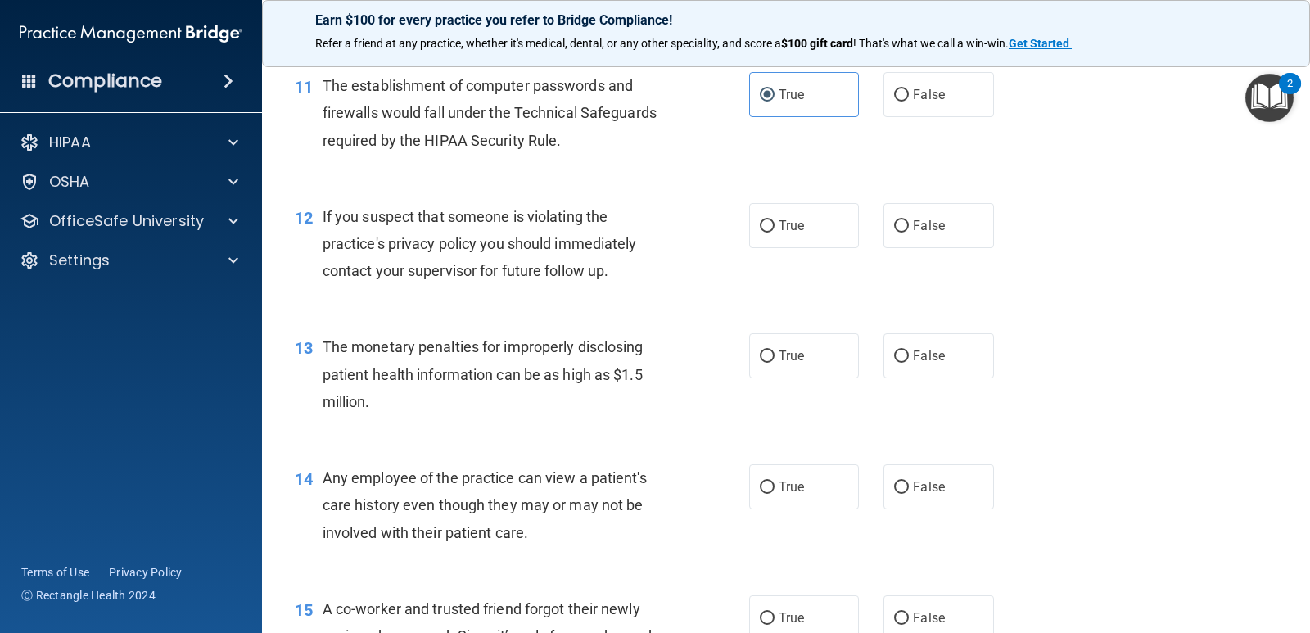
scroll to position [1474, 0]
